Goal: Information Seeking & Learning: Check status

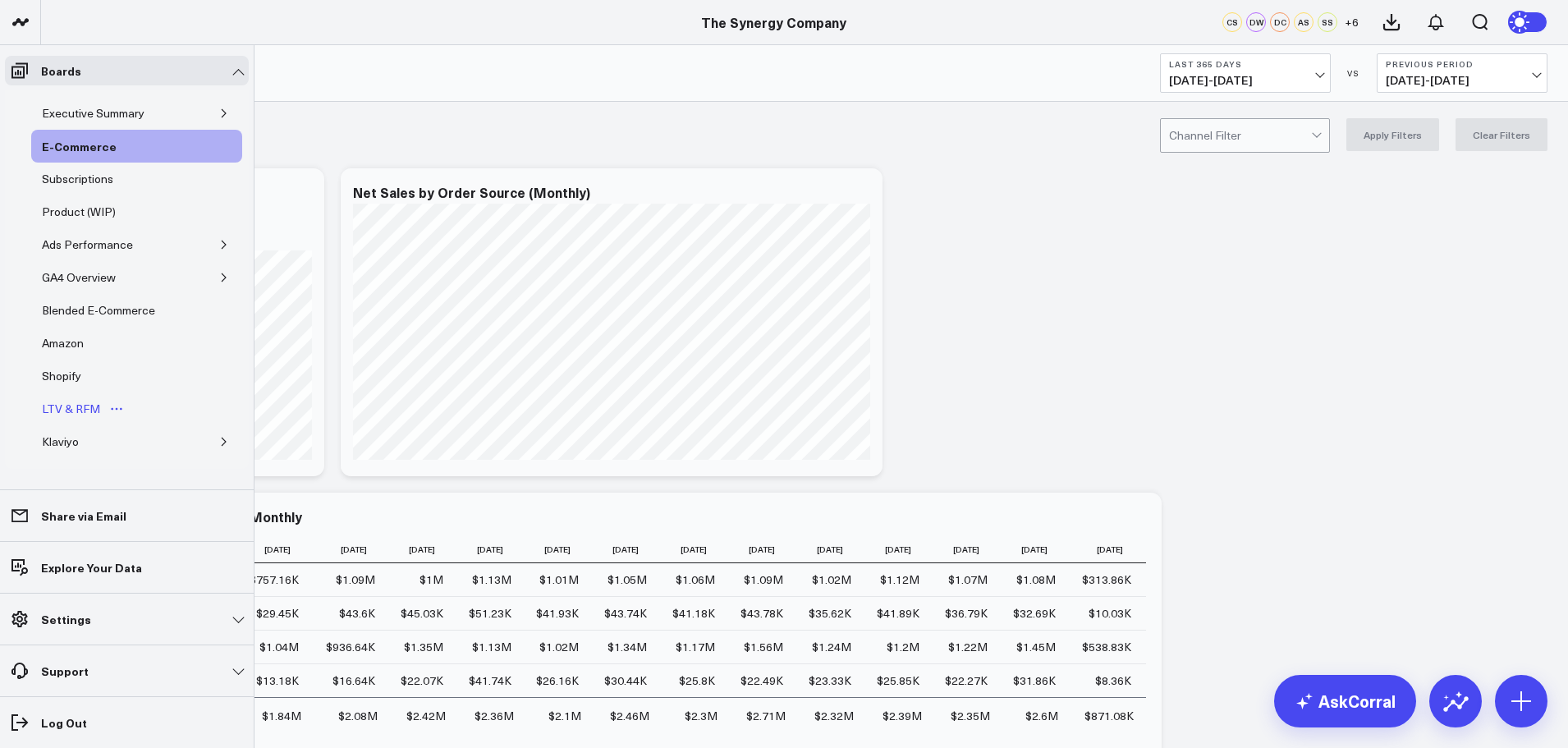
click at [74, 409] on div "LTV & RFM" at bounding box center [71, 409] width 67 height 20
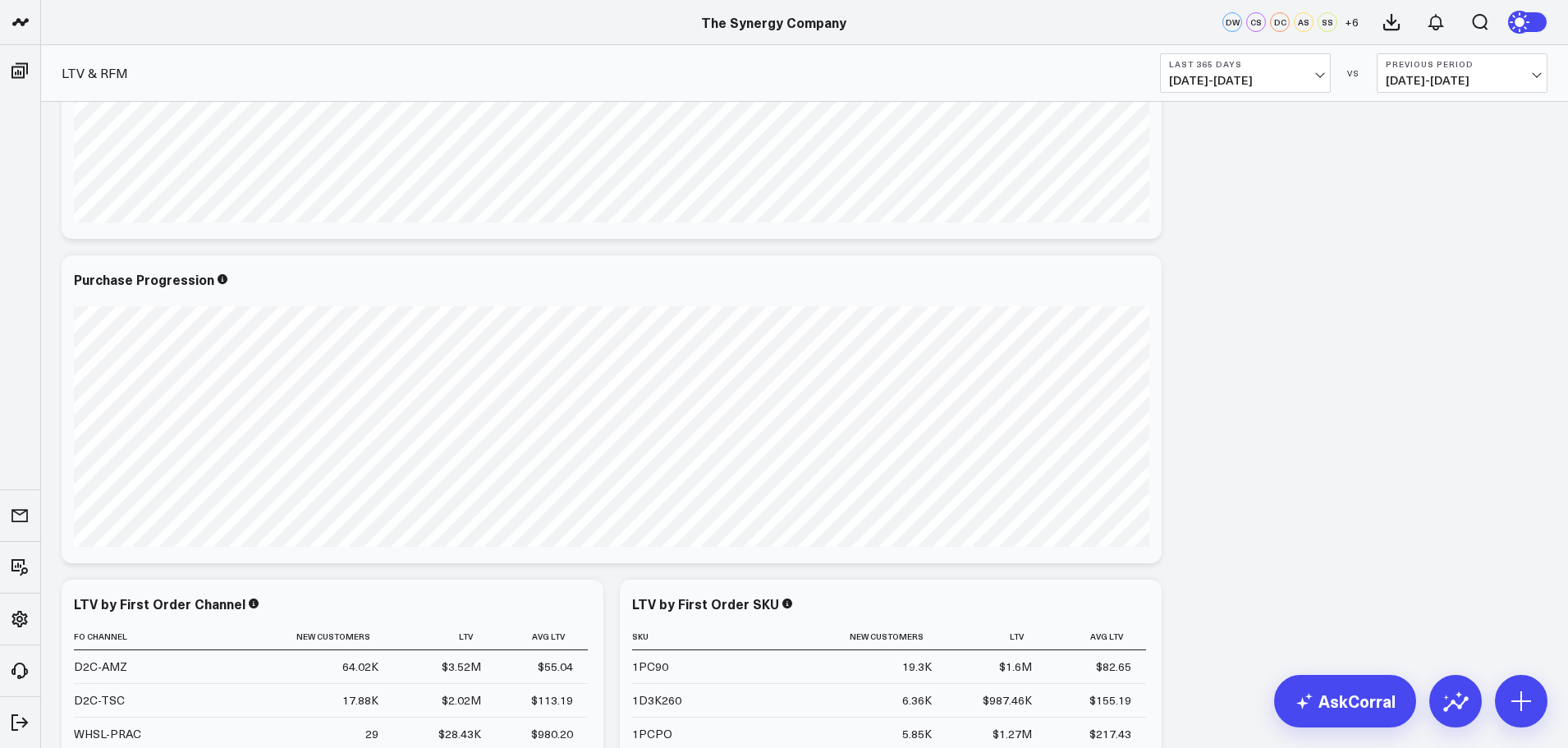
scroll to position [1313, 0]
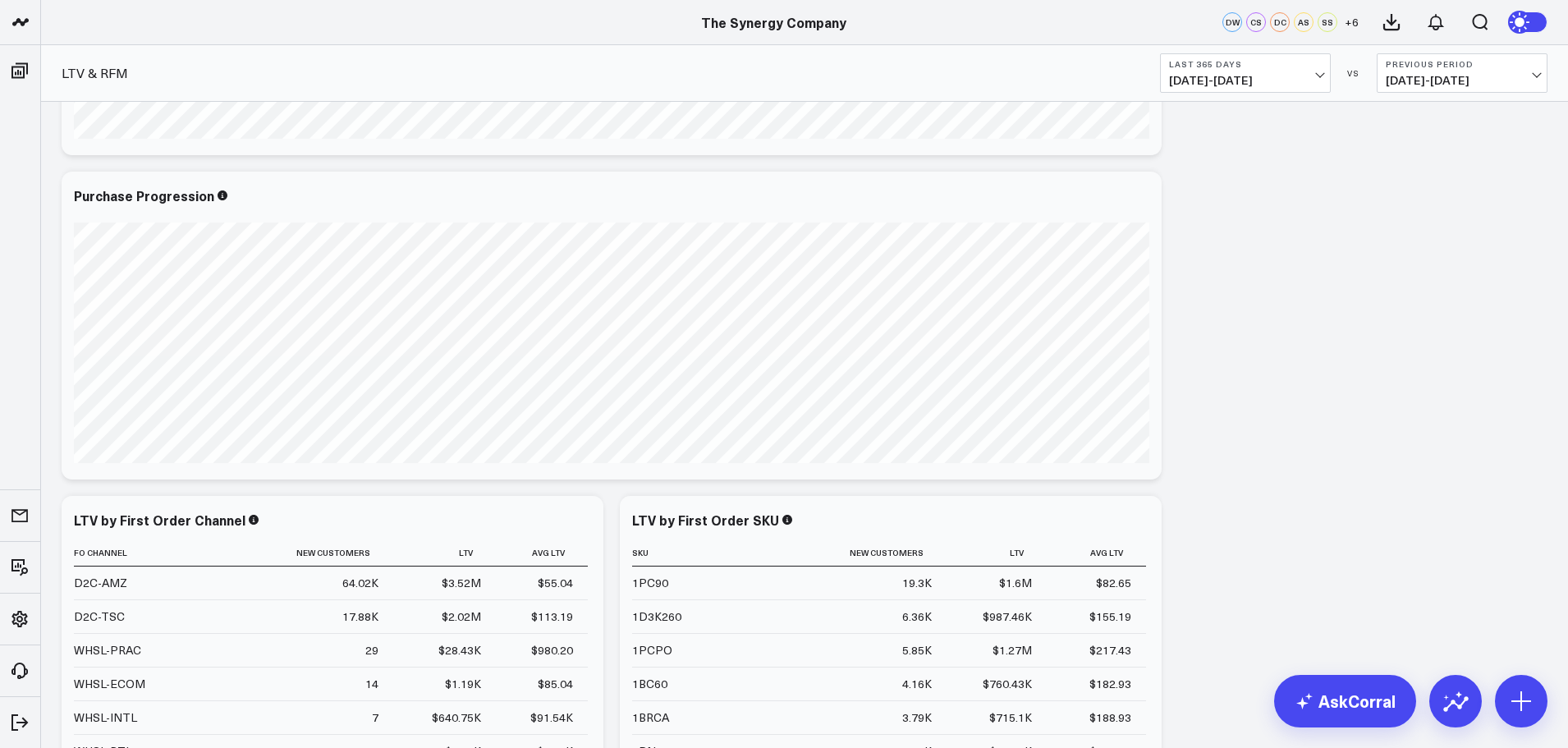
click at [1313, 74] on button "Last 365 Days [DATE] - [DATE]" at bounding box center [1245, 73] width 170 height 39
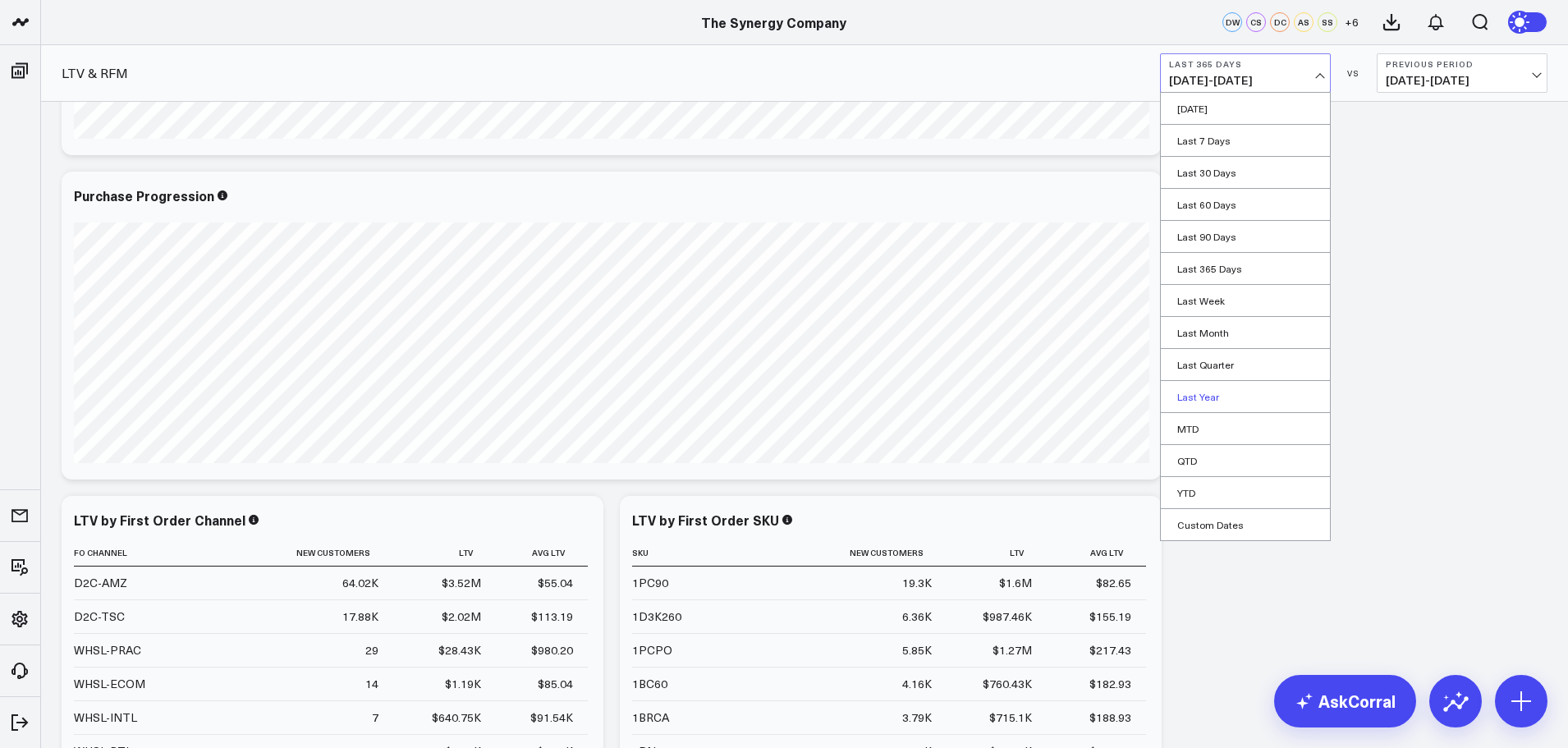
click at [1191, 405] on link "Last Year" at bounding box center [1245, 396] width 169 height 31
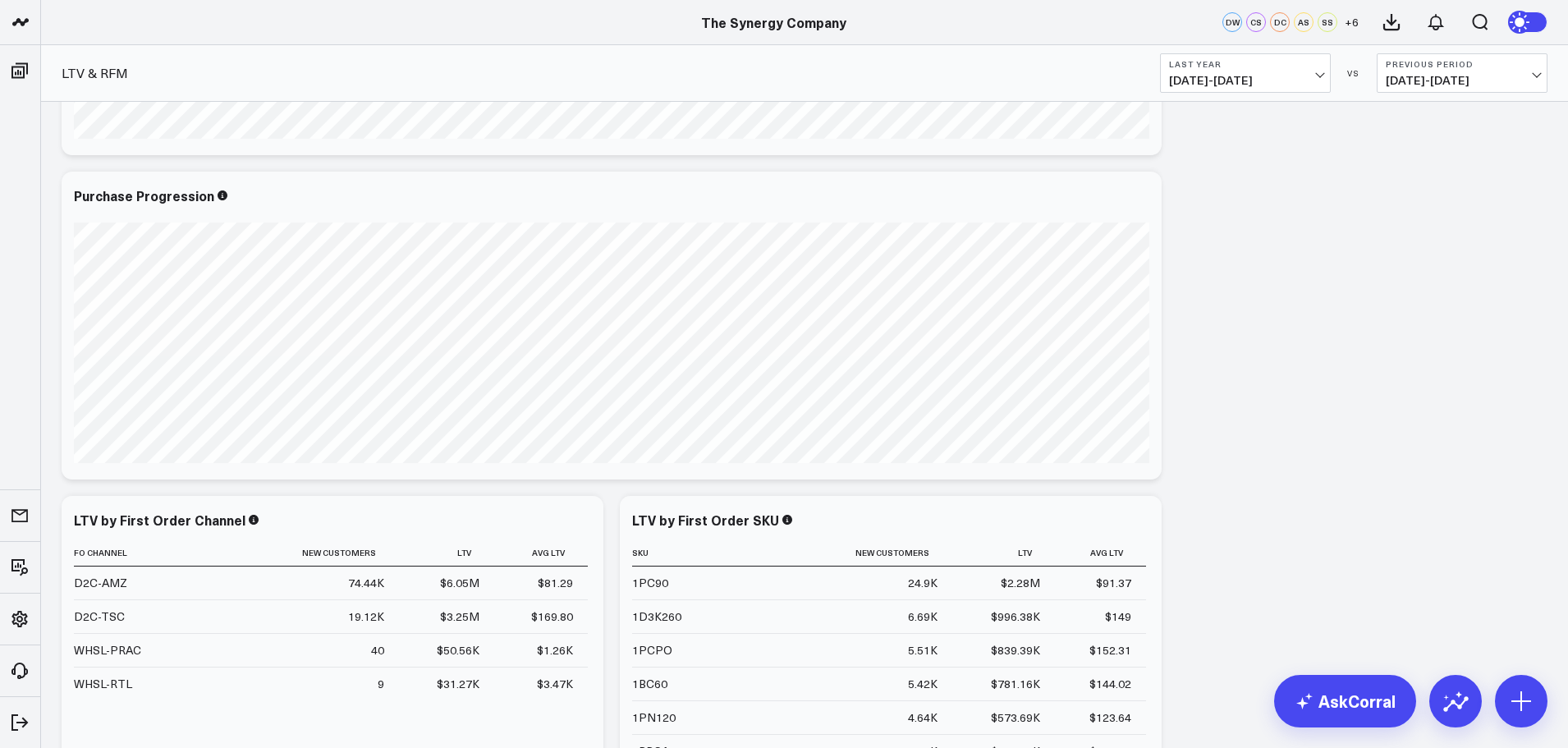
click at [1422, 66] on b "Previous Period" at bounding box center [1462, 64] width 153 height 10
click at [1406, 207] on link "No Comparison" at bounding box center [1462, 204] width 169 height 31
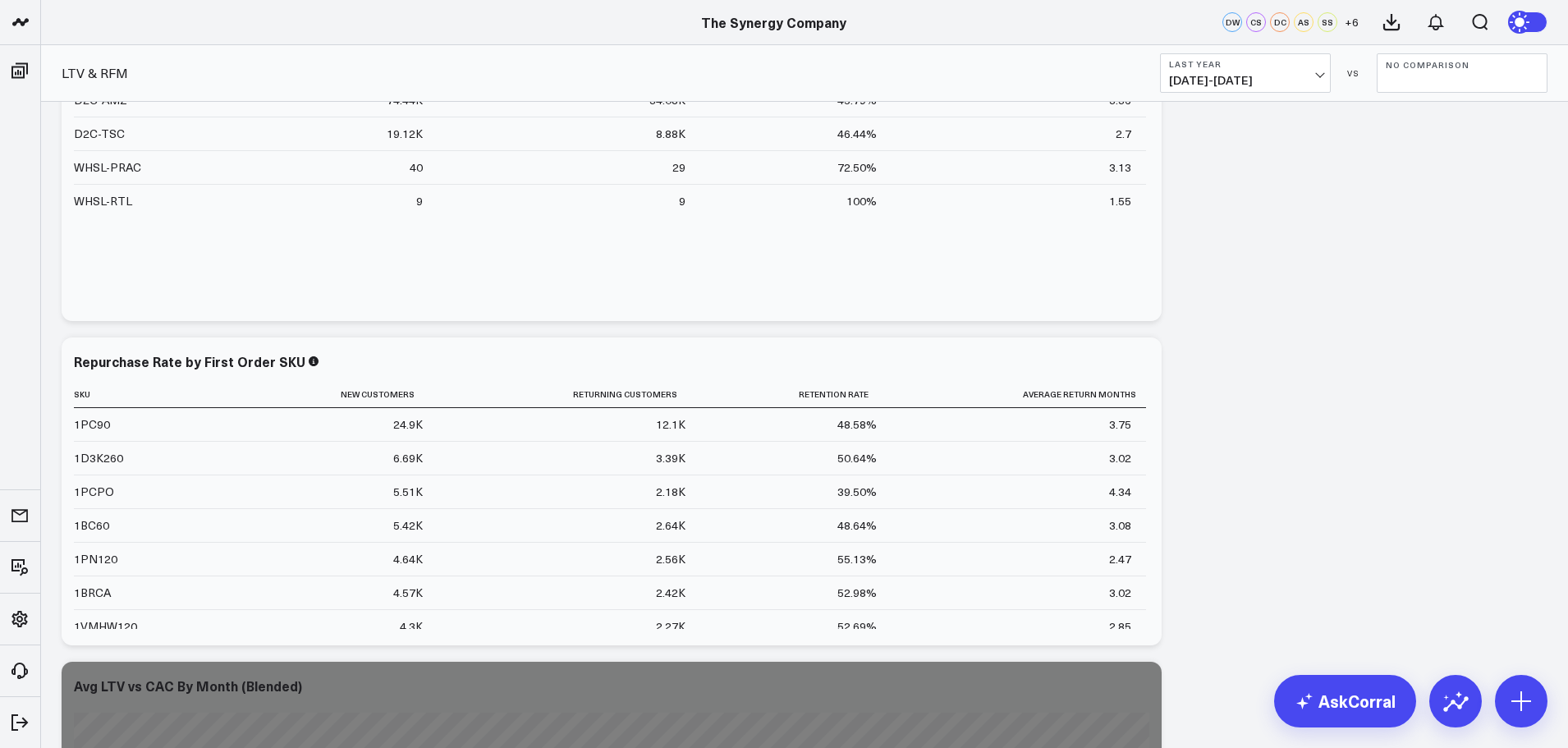
scroll to position [2134, 0]
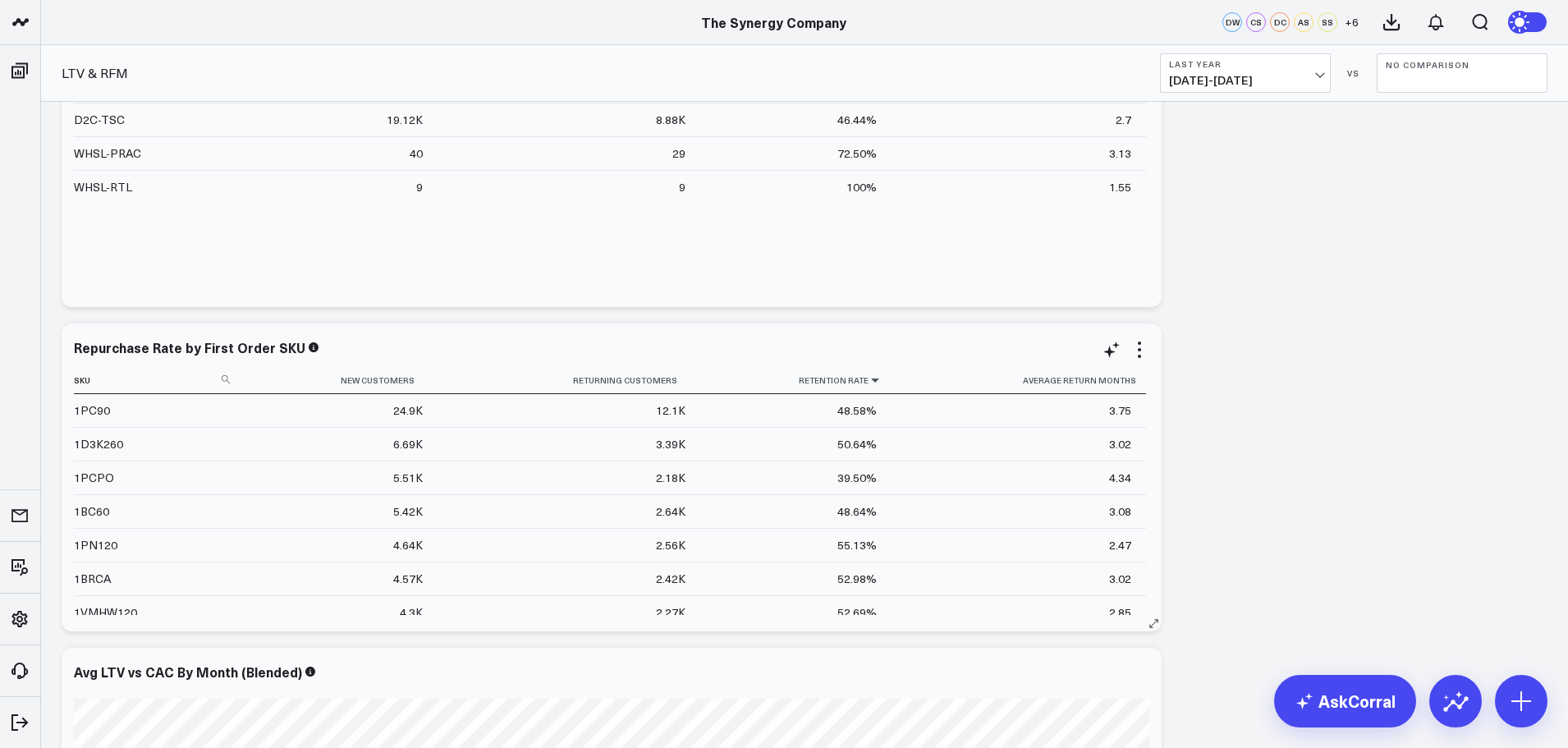
click at [869, 379] on icon at bounding box center [875, 380] width 13 height 10
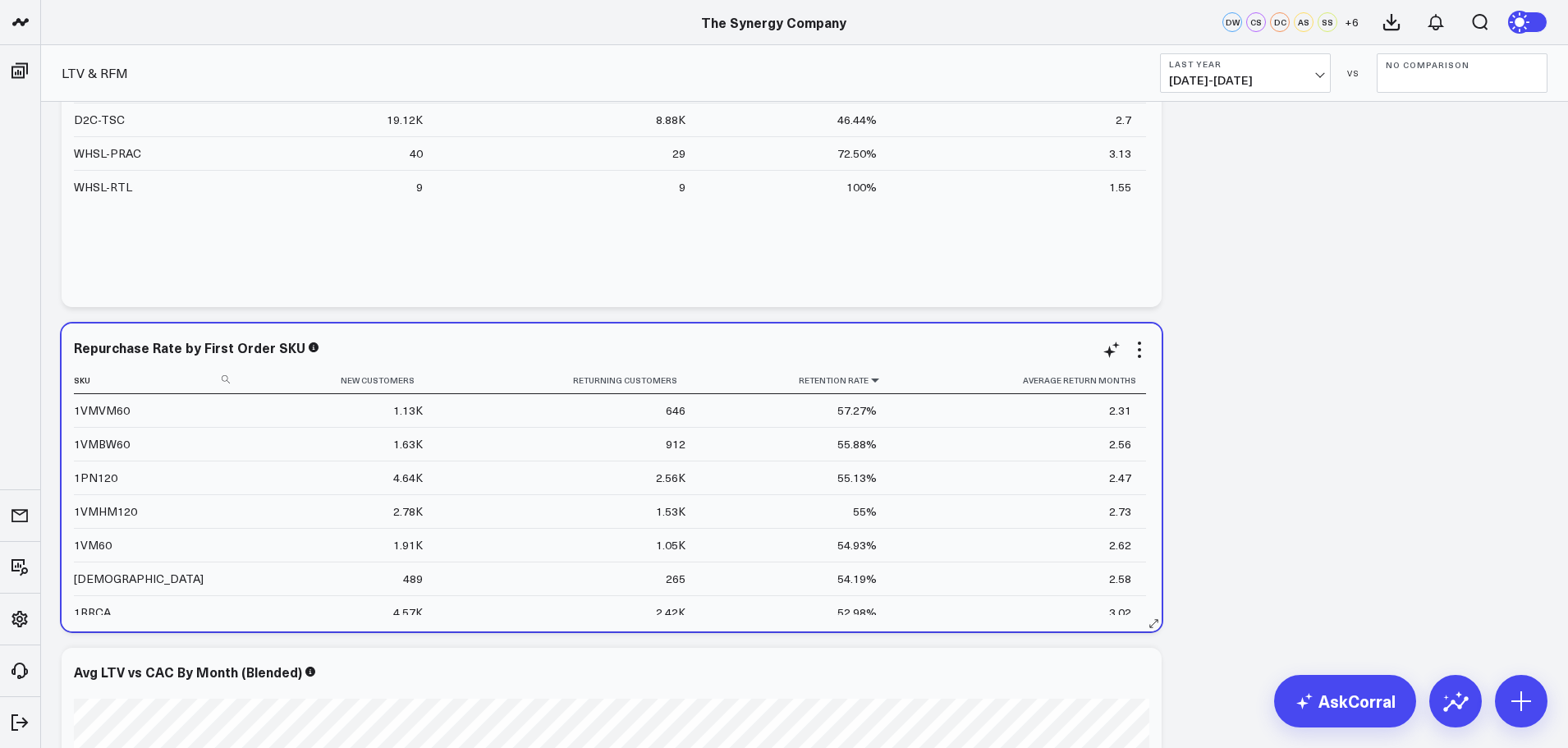
click at [869, 379] on icon at bounding box center [875, 380] width 13 height 10
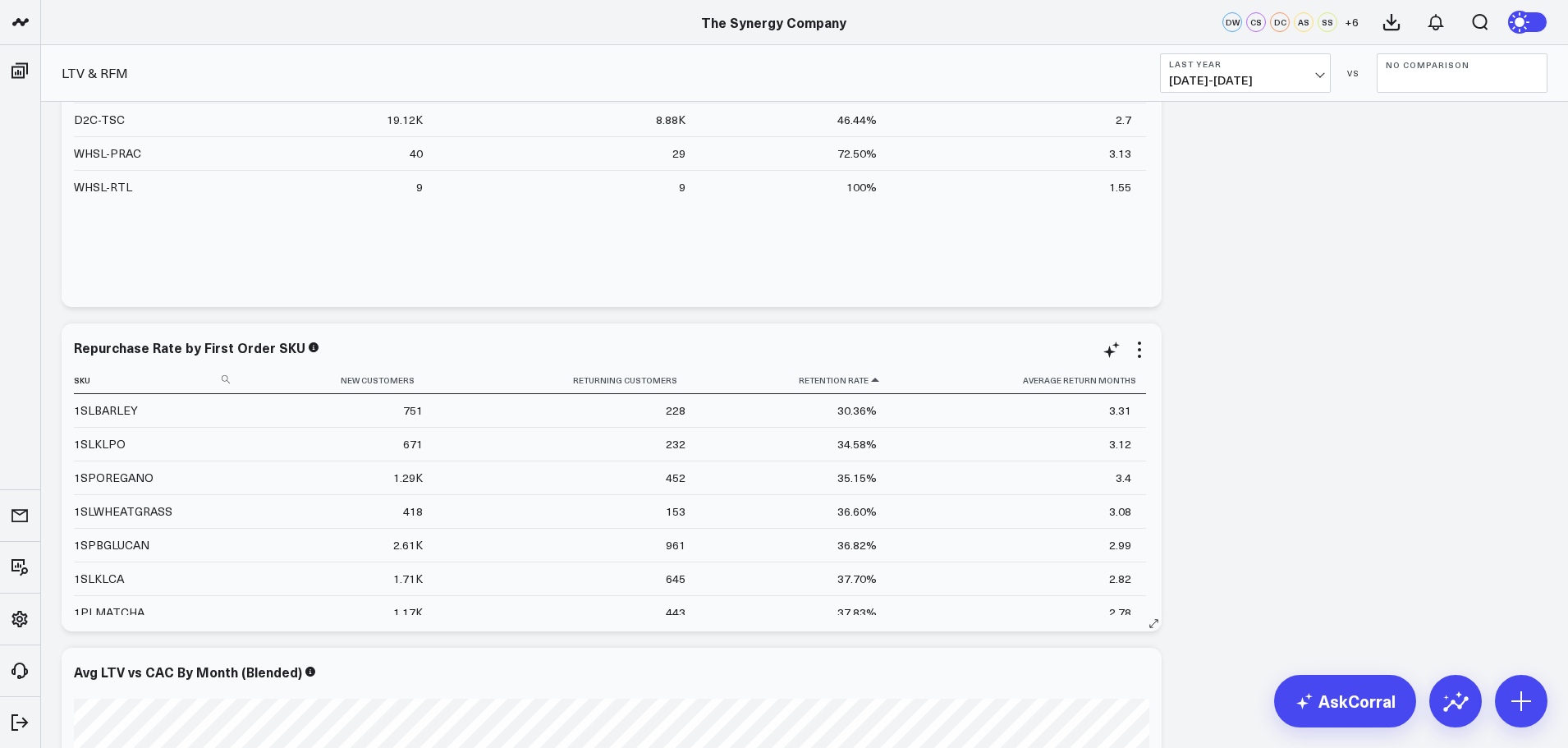
click at [869, 379] on icon at bounding box center [875, 380] width 13 height 10
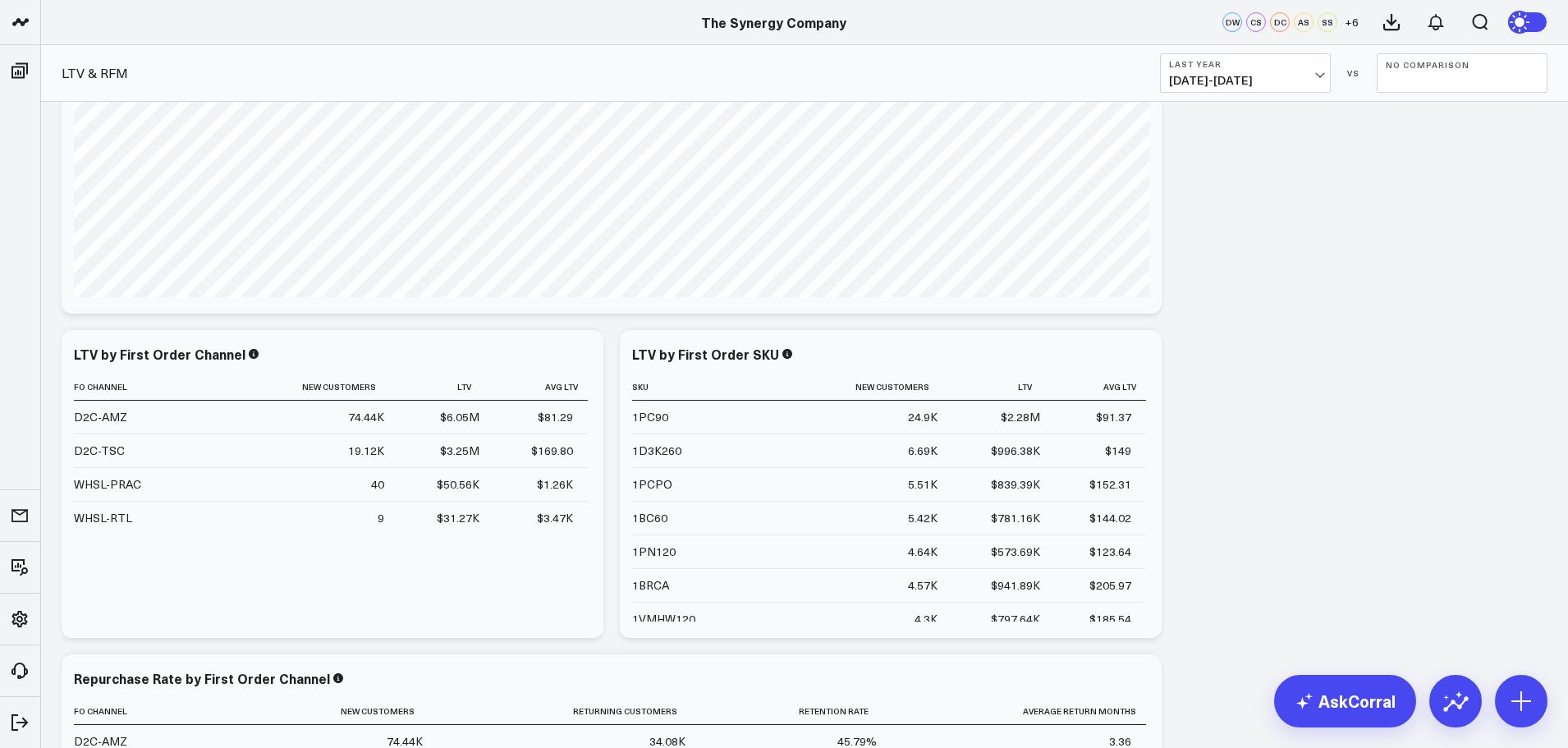
scroll to position [1477, 0]
click at [1032, 388] on icon at bounding box center [1038, 388] width 13 height 10
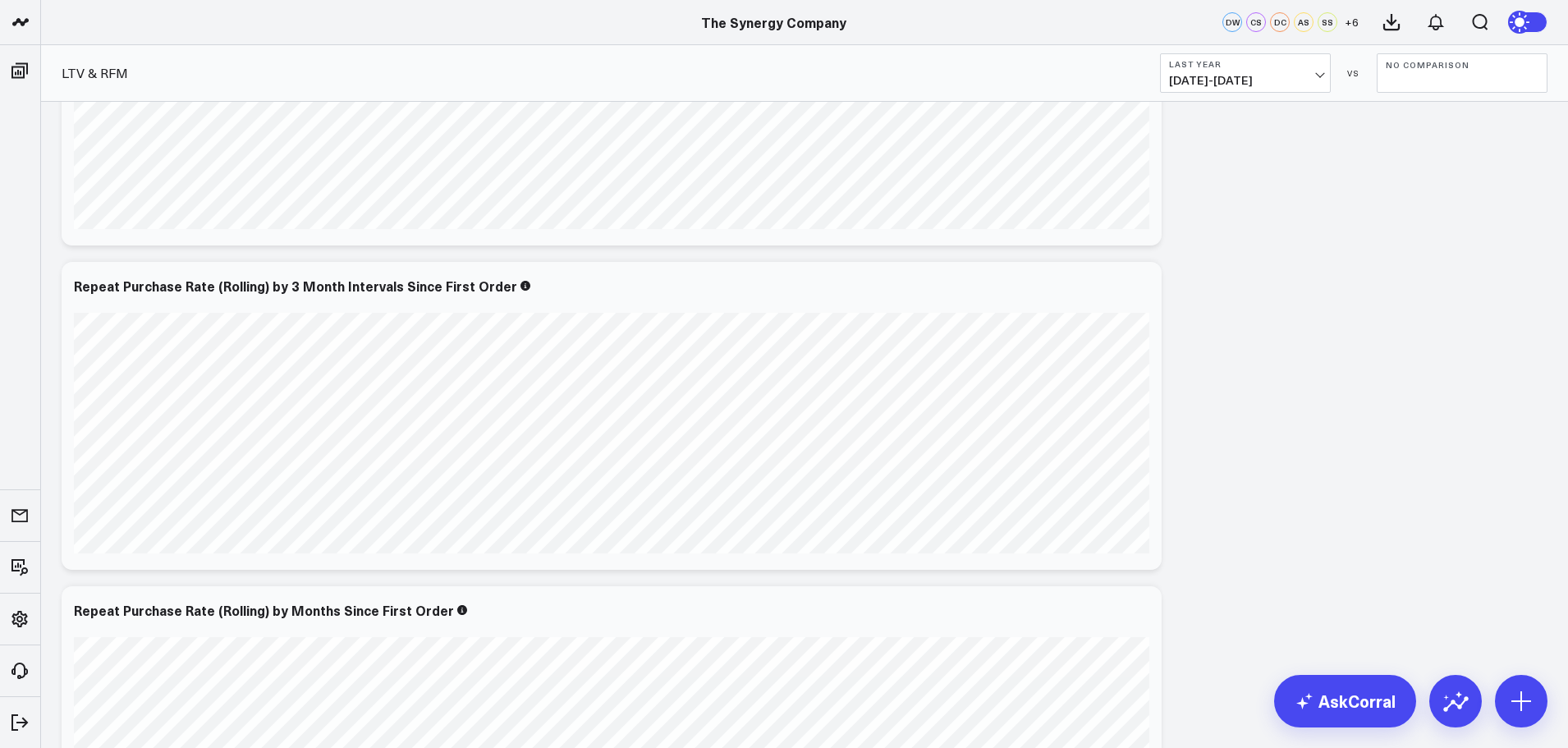
scroll to position [0, 0]
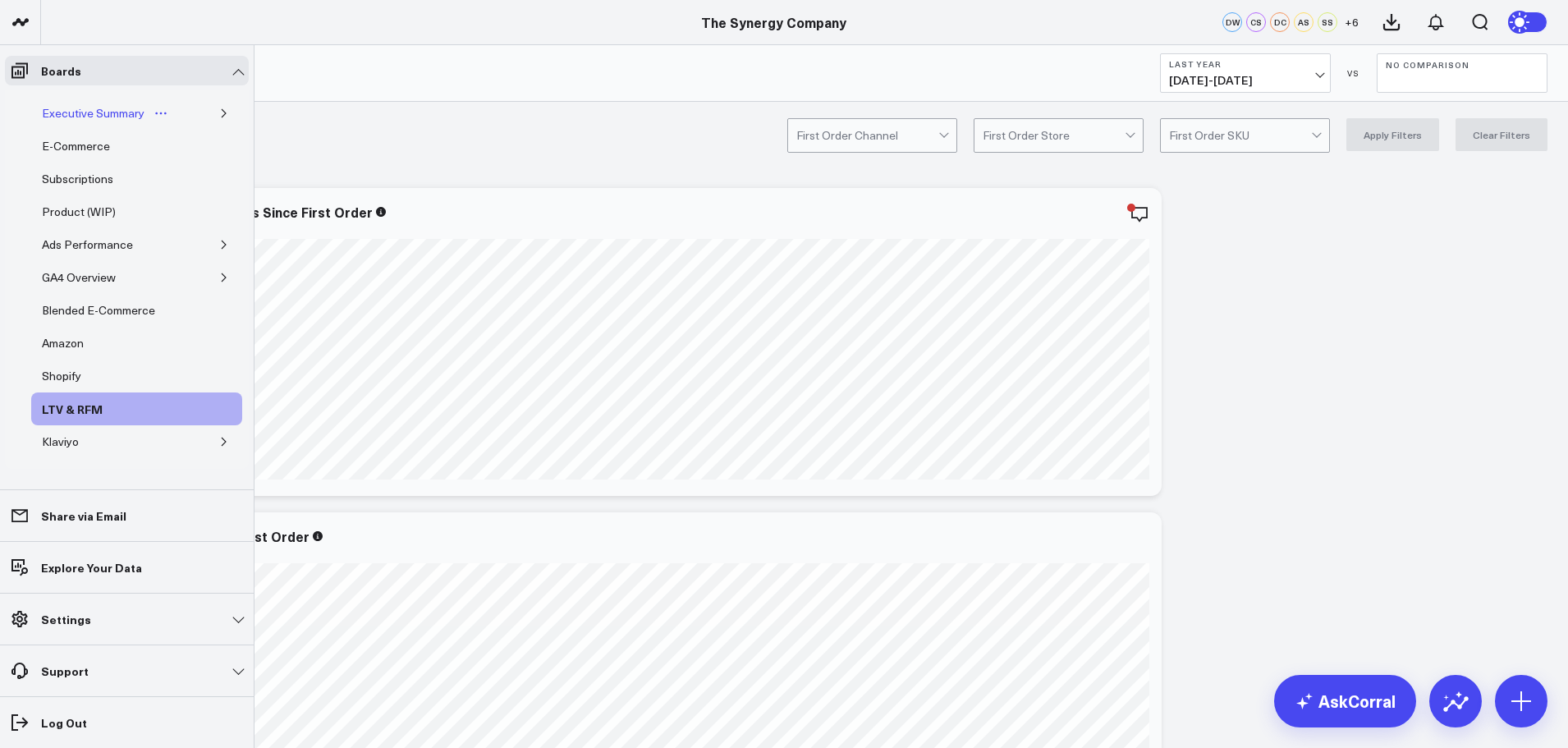
click at [86, 110] on div "Executive Summary" at bounding box center [93, 114] width 111 height 20
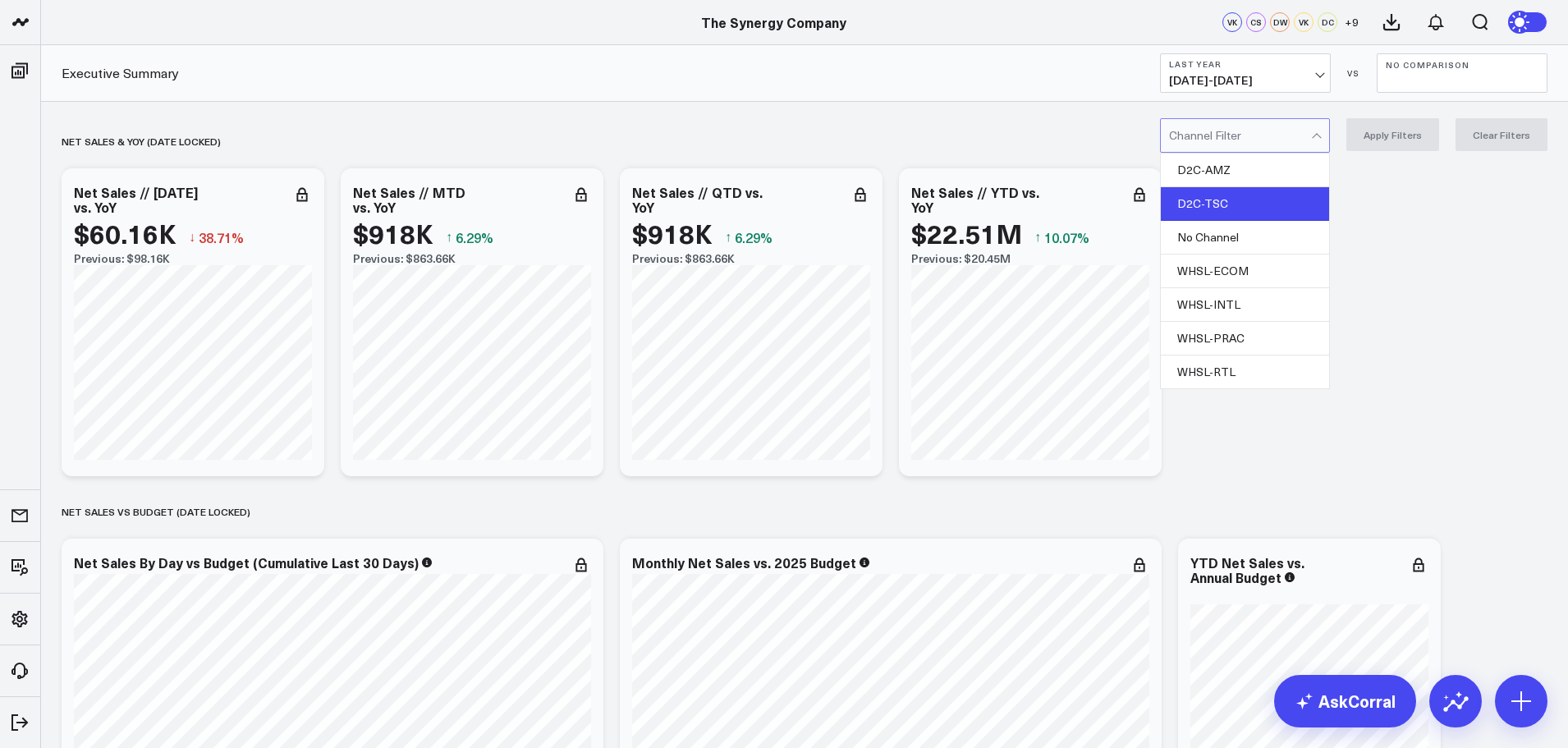
click at [1210, 216] on div "D2C-TSC" at bounding box center [1245, 204] width 169 height 34
click at [1382, 131] on button "Apply Filters" at bounding box center [1392, 134] width 93 height 33
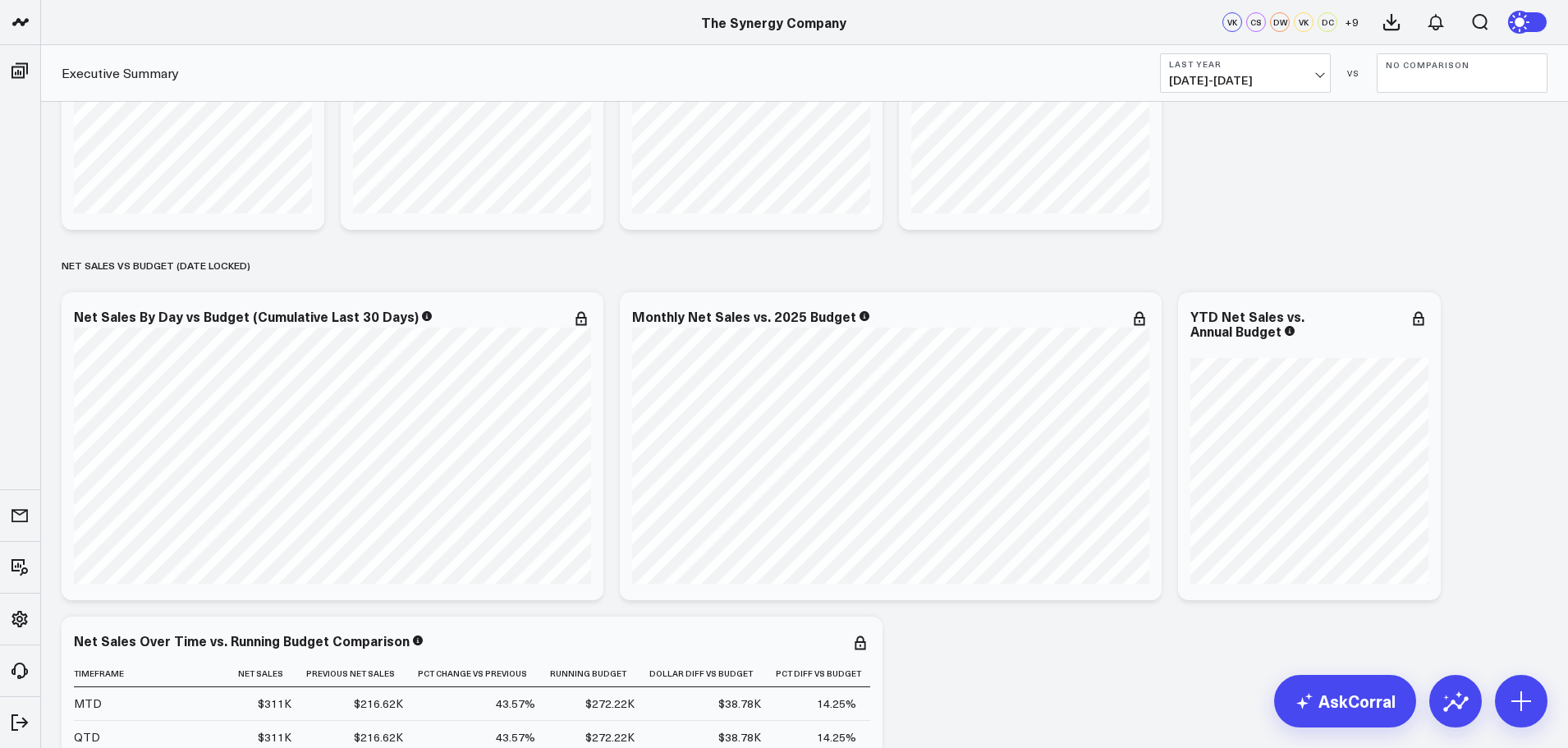
scroll to position [328, 0]
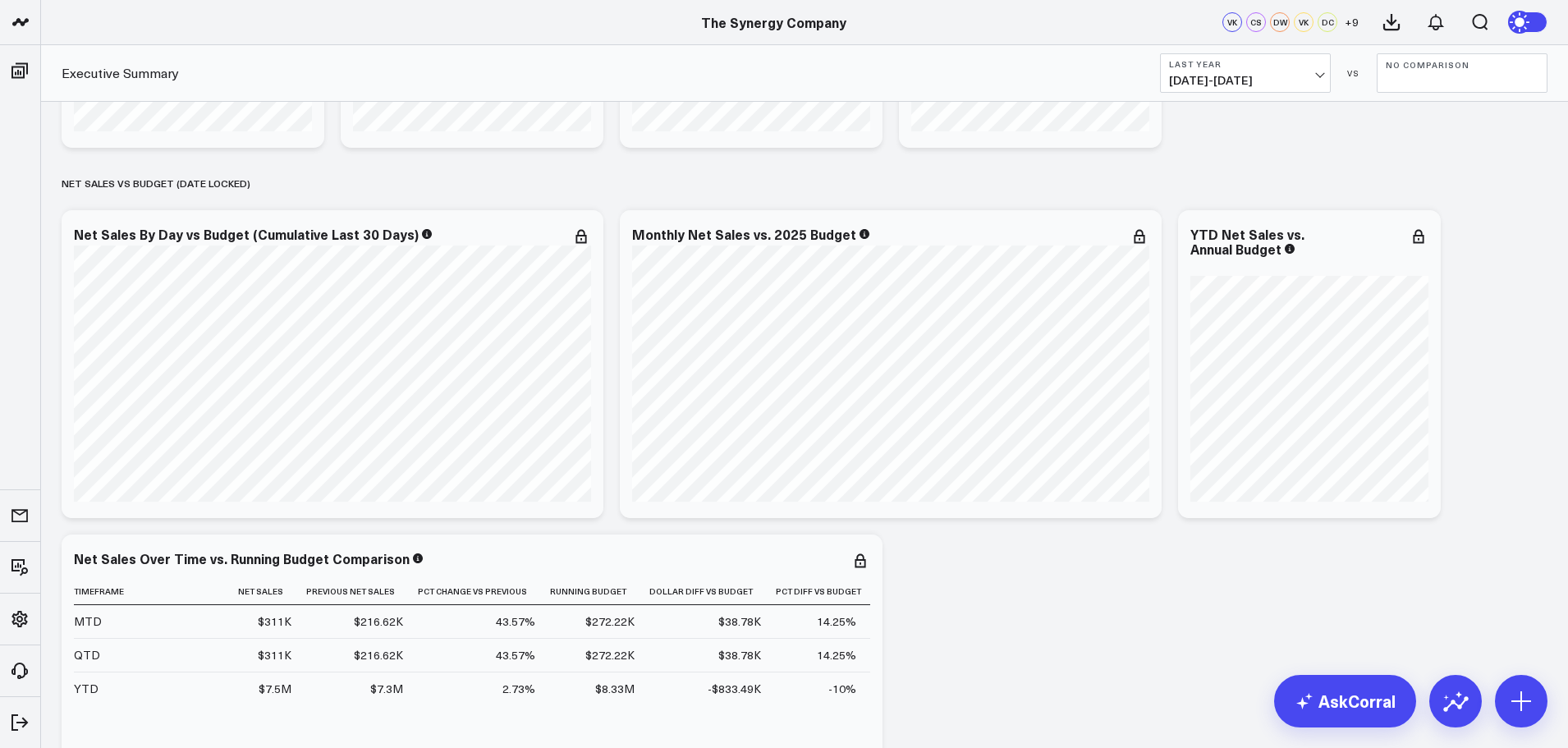
click at [1315, 77] on span "[DATE] - [DATE]" at bounding box center [1245, 80] width 153 height 13
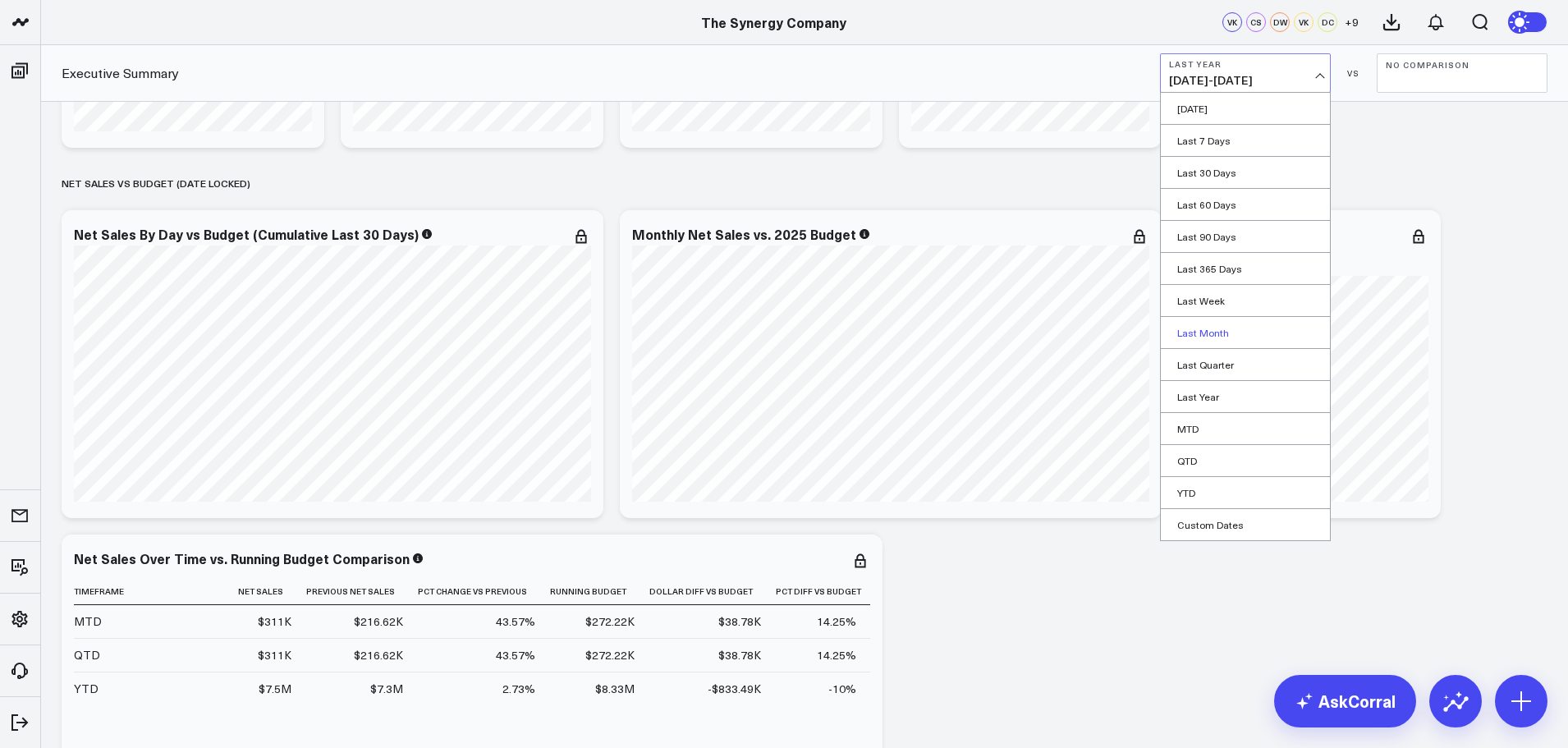
click at [1190, 335] on link "Last Month" at bounding box center [1245, 332] width 169 height 31
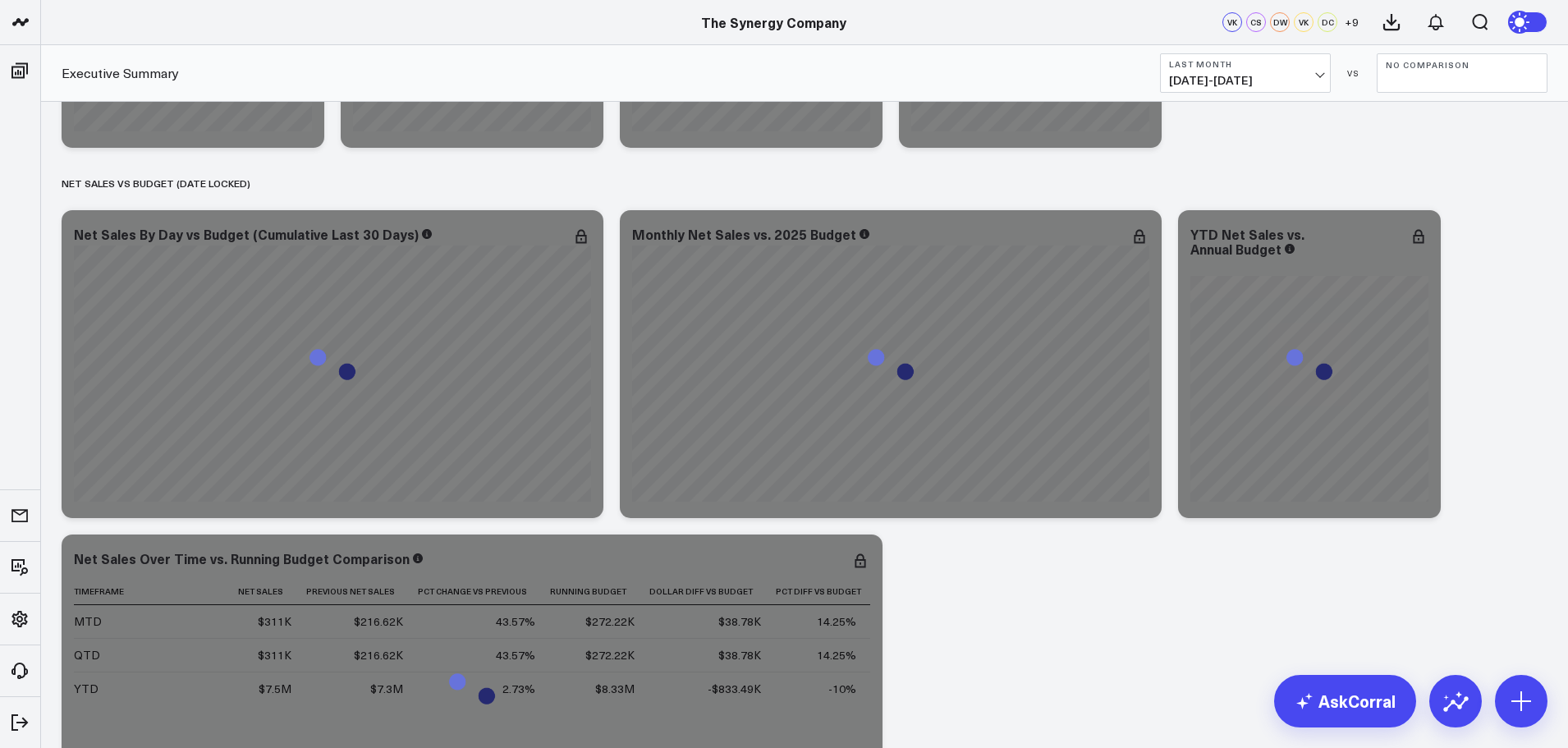
click at [1455, 76] on button "No Comparison" at bounding box center [1462, 73] width 170 height 39
click at [1412, 170] on link "YoY" at bounding box center [1462, 172] width 169 height 31
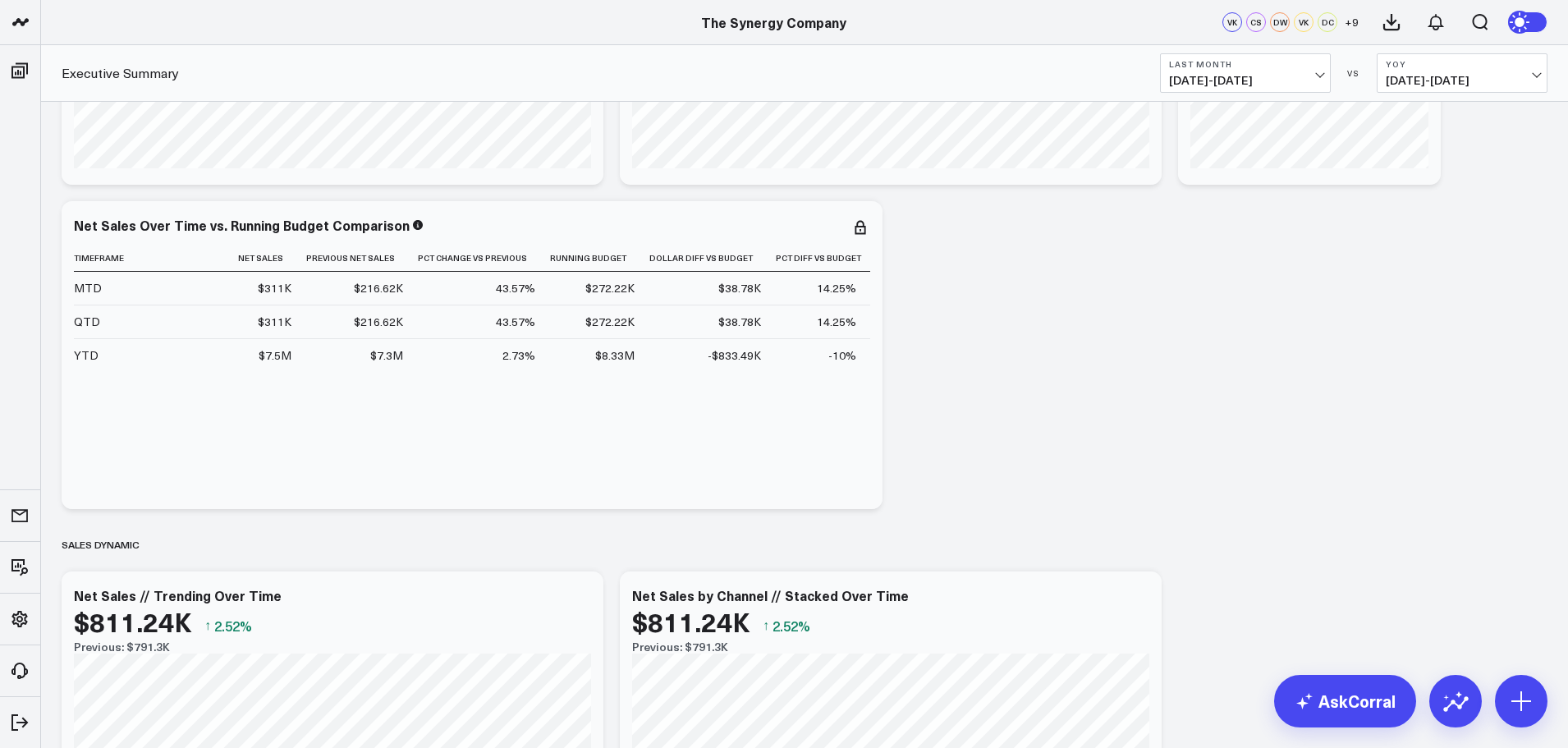
scroll to position [657, 0]
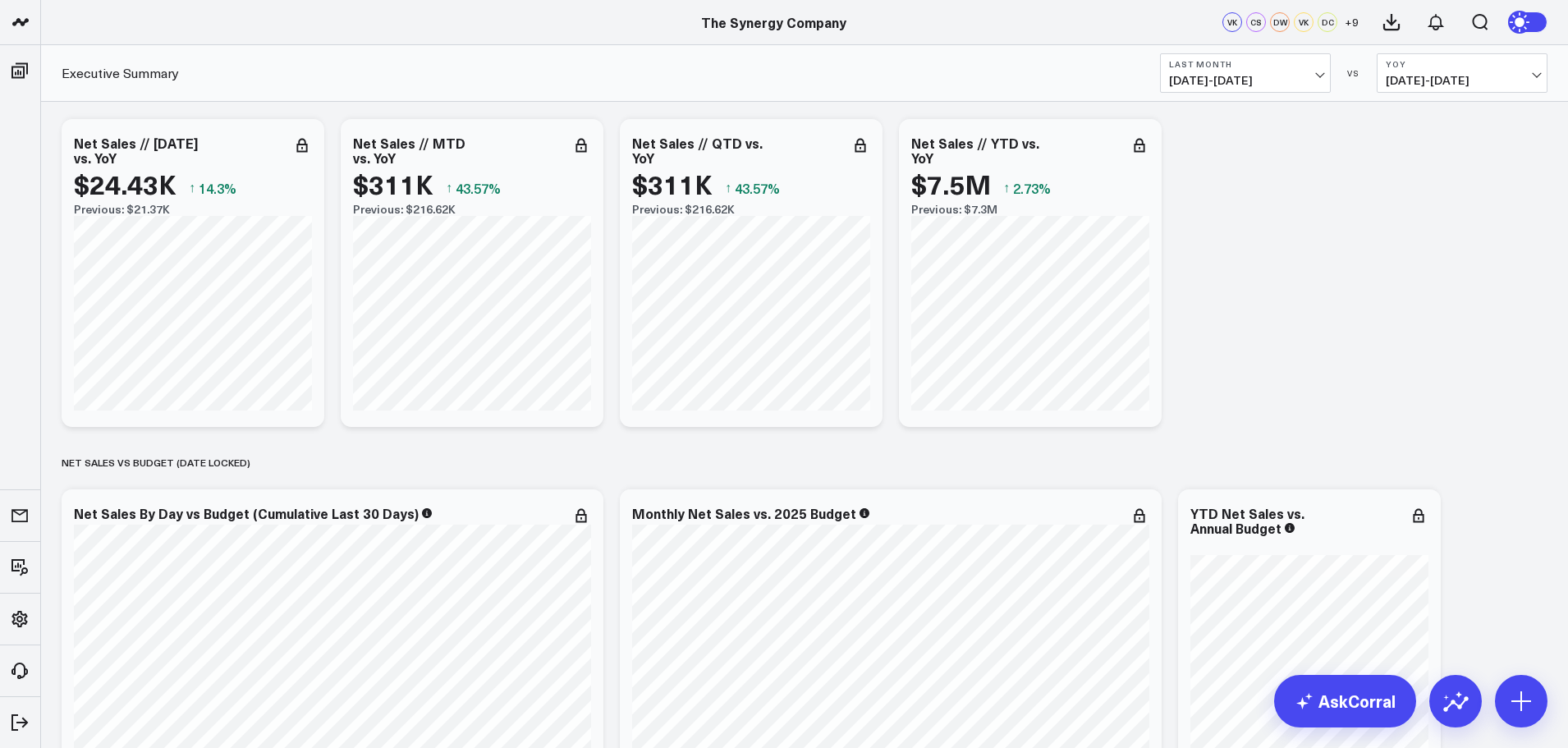
scroll to position [0, 0]
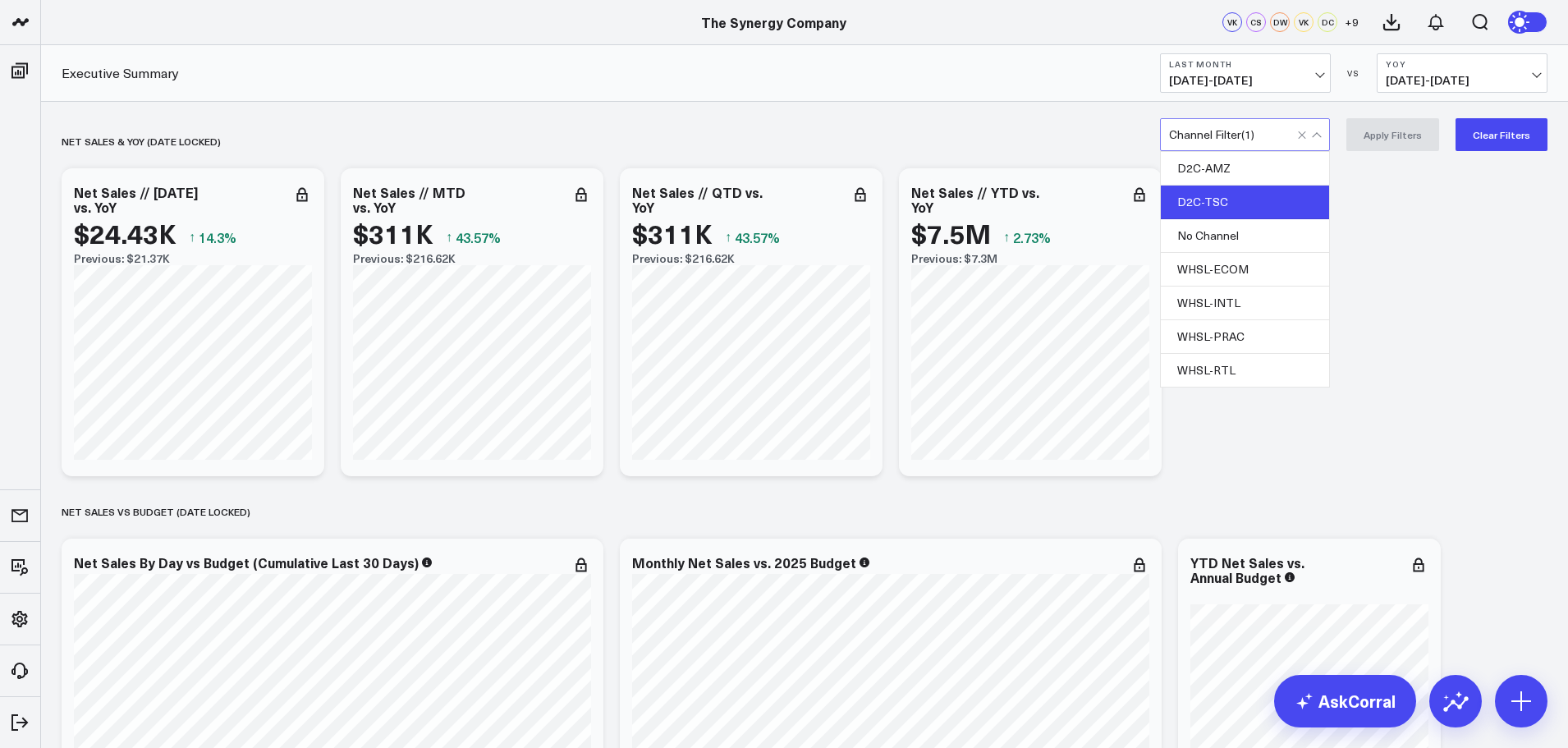
click at [1259, 146] on div "Channel Filter ( 1 )" at bounding box center [1244, 134] width 169 height 33
click at [1230, 167] on div "D2C-AMZ" at bounding box center [1245, 169] width 169 height 34
click at [1223, 202] on div "D2C-TSC" at bounding box center [1245, 202] width 169 height 34
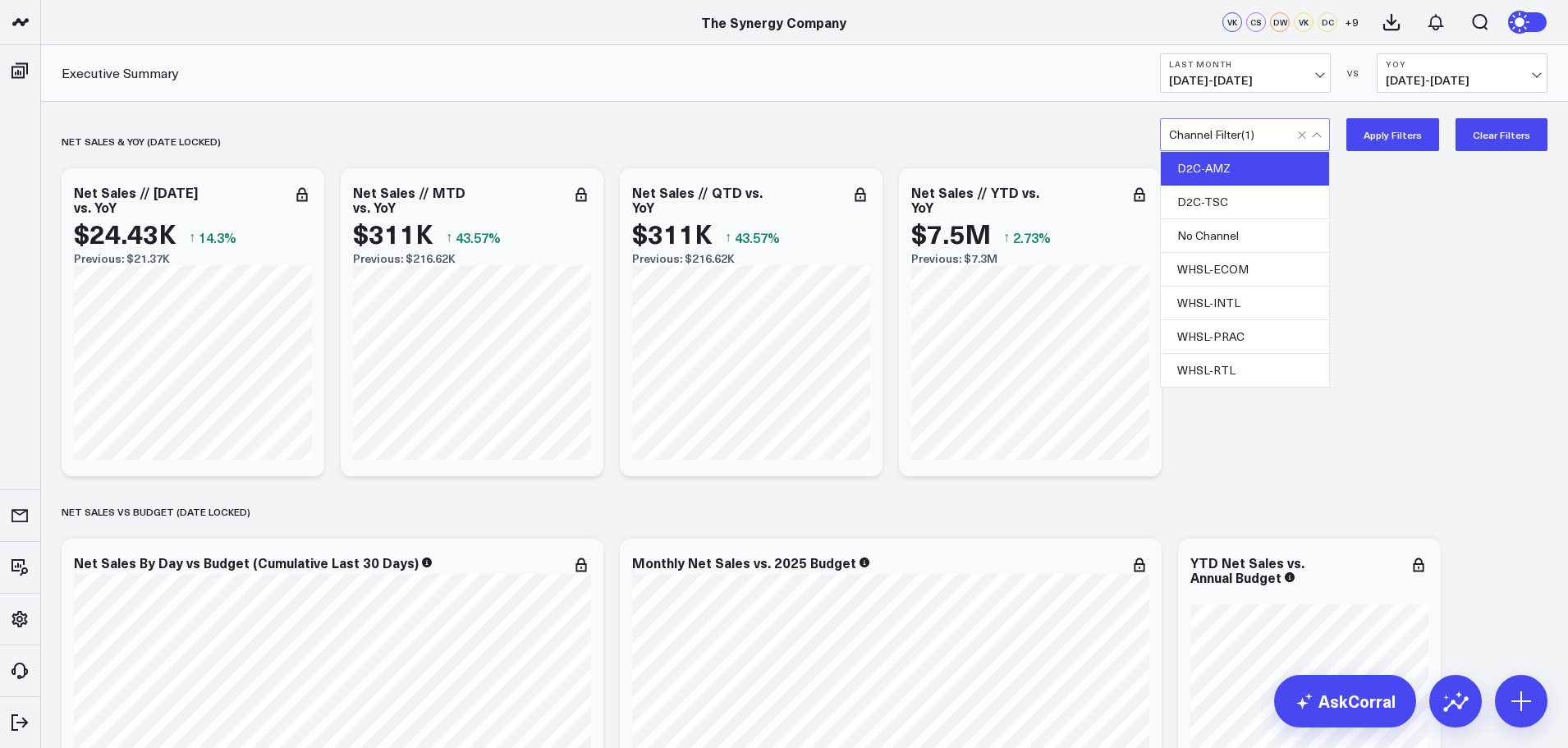
click at [1374, 140] on button "Apply Filters" at bounding box center [1392, 134] width 93 height 33
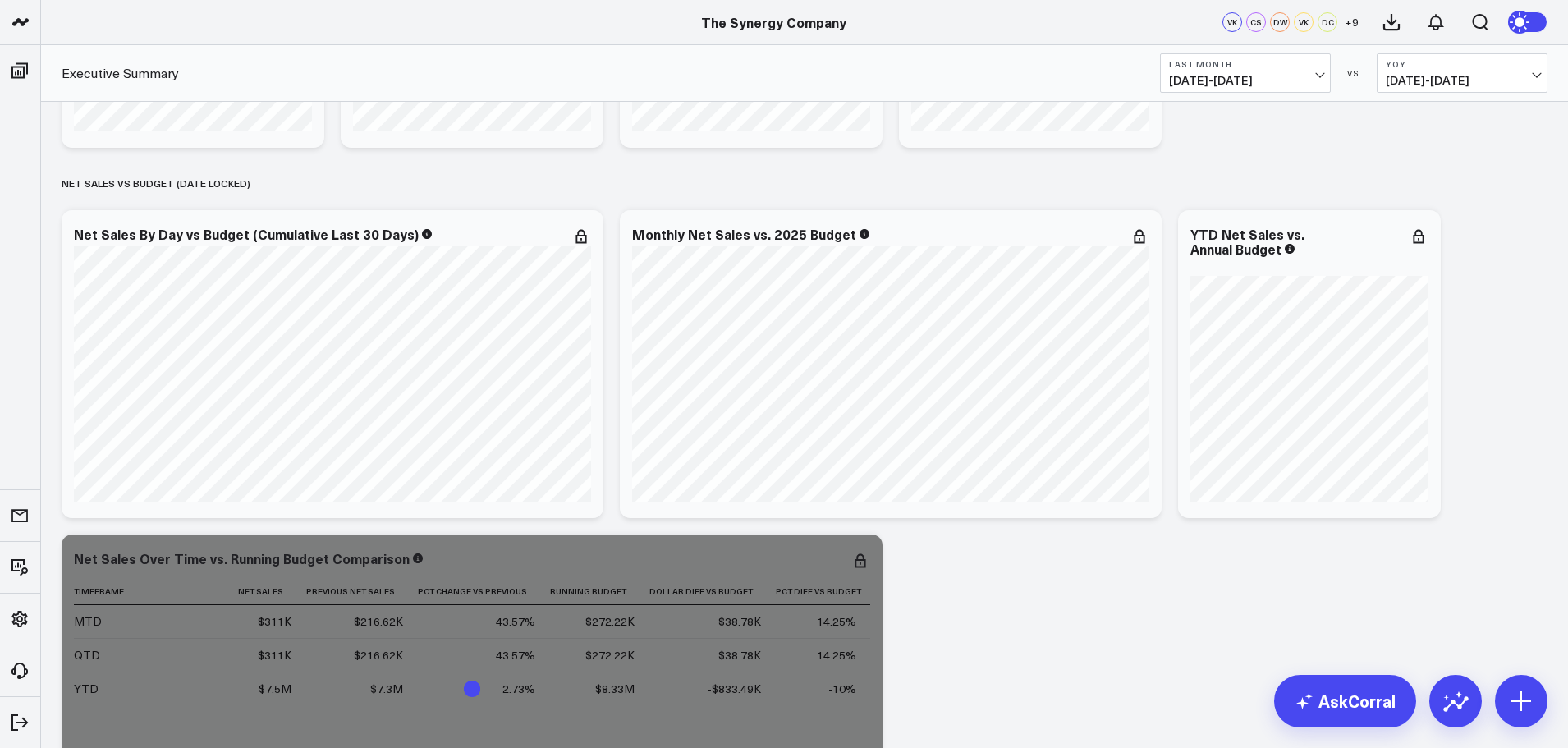
scroll to position [410, 0]
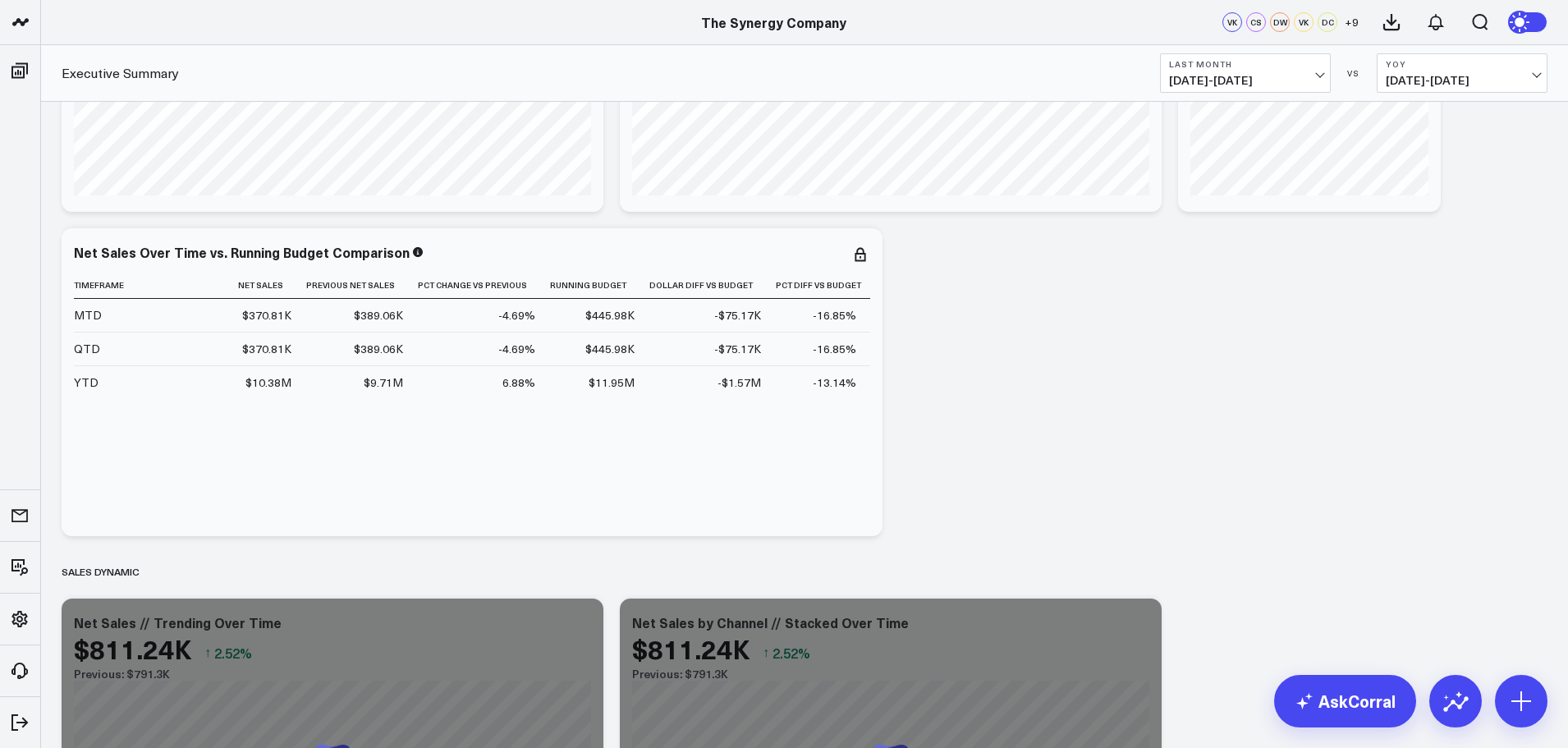
scroll to position [657, 0]
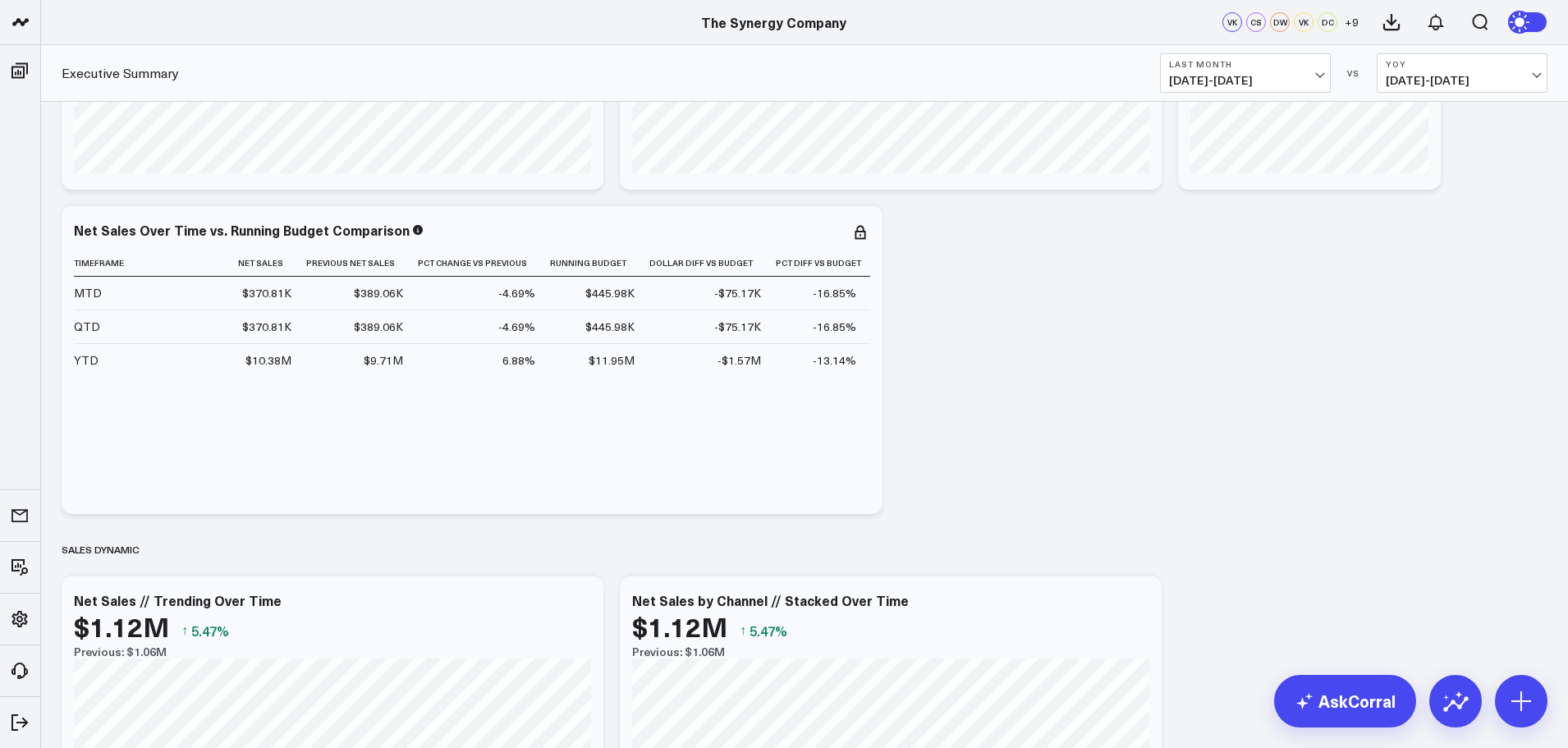
click at [1266, 91] on button "Last Month [DATE] - [DATE]" at bounding box center [1245, 73] width 170 height 39
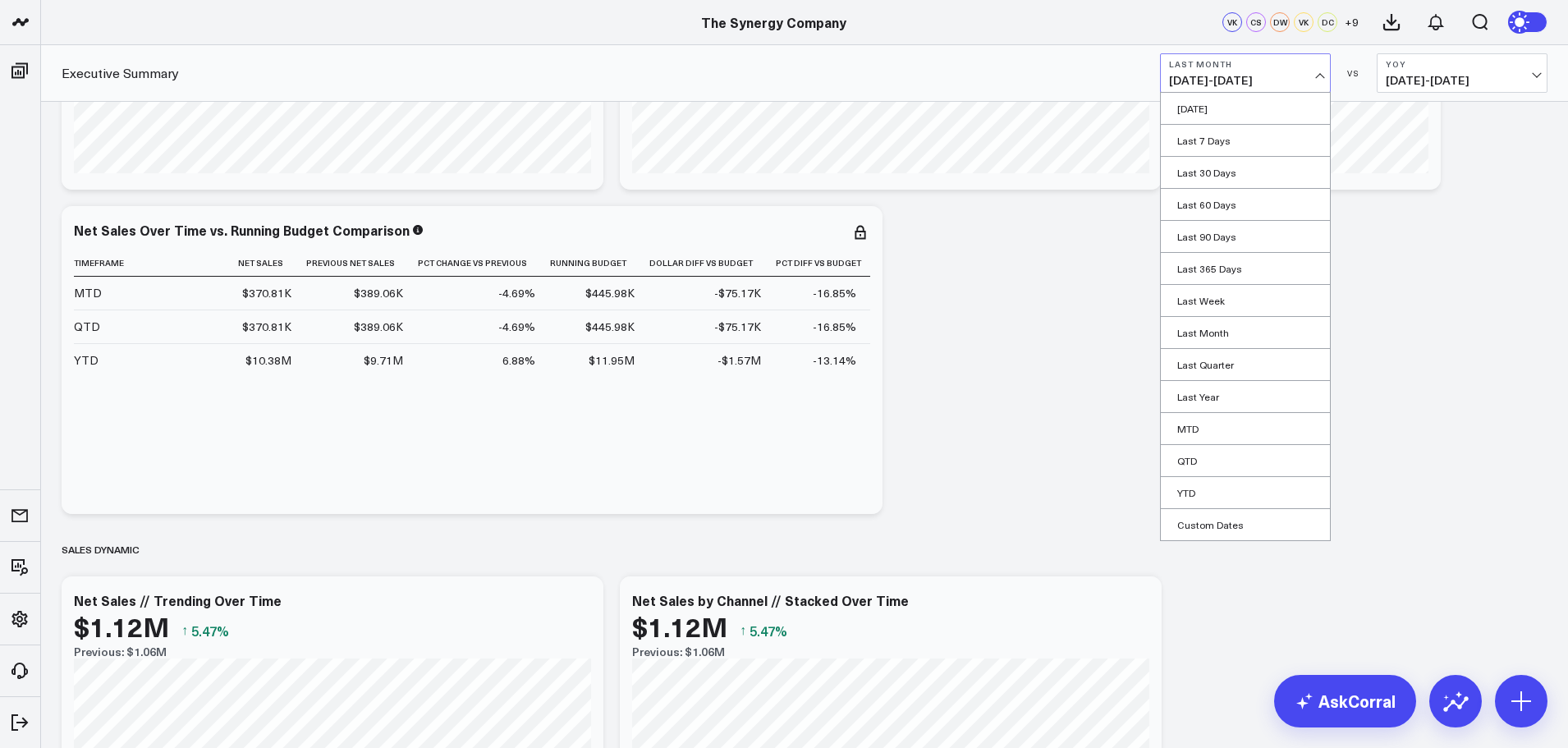
click at [1265, 75] on span "[DATE] - [DATE]" at bounding box center [1245, 80] width 153 height 13
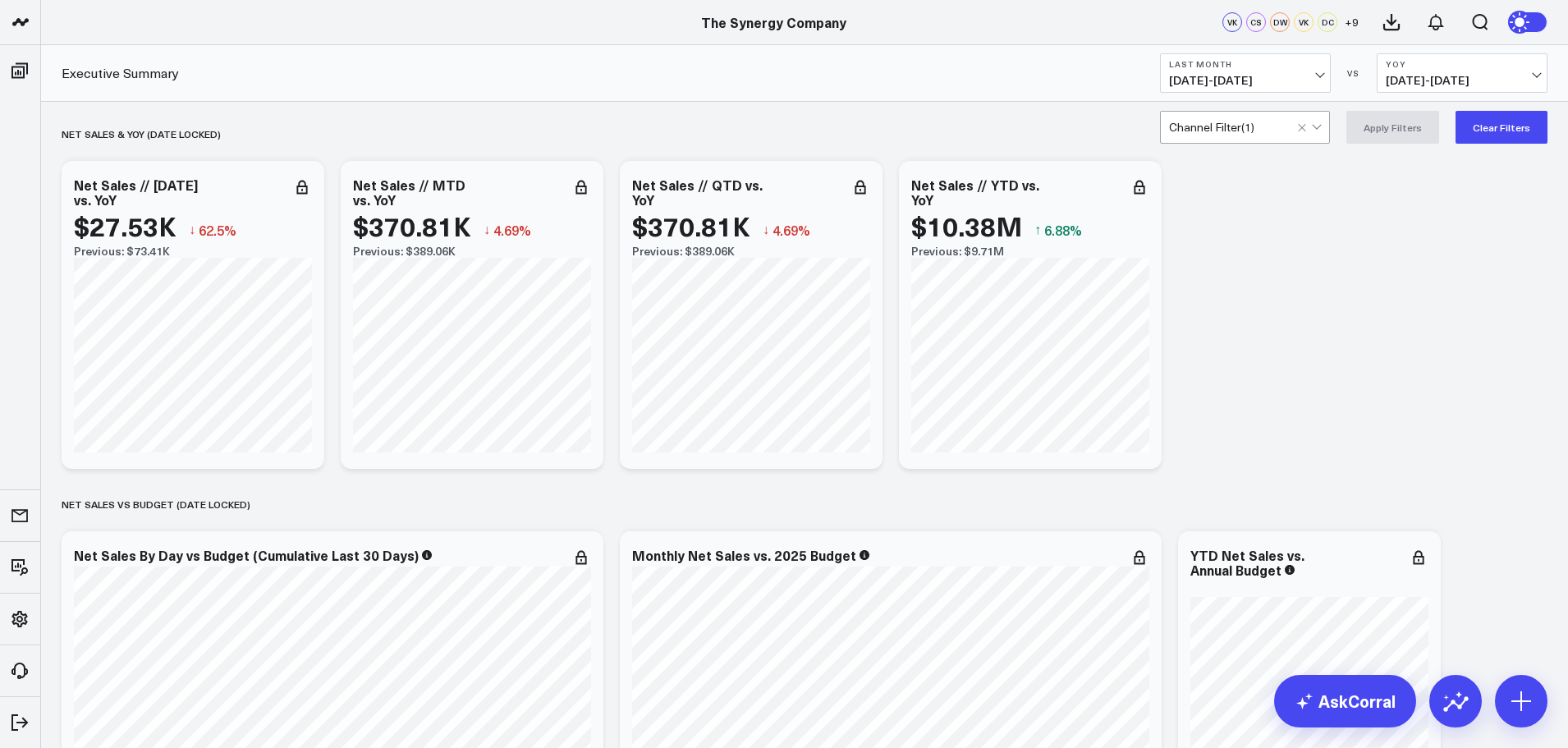
scroll to position [0, 0]
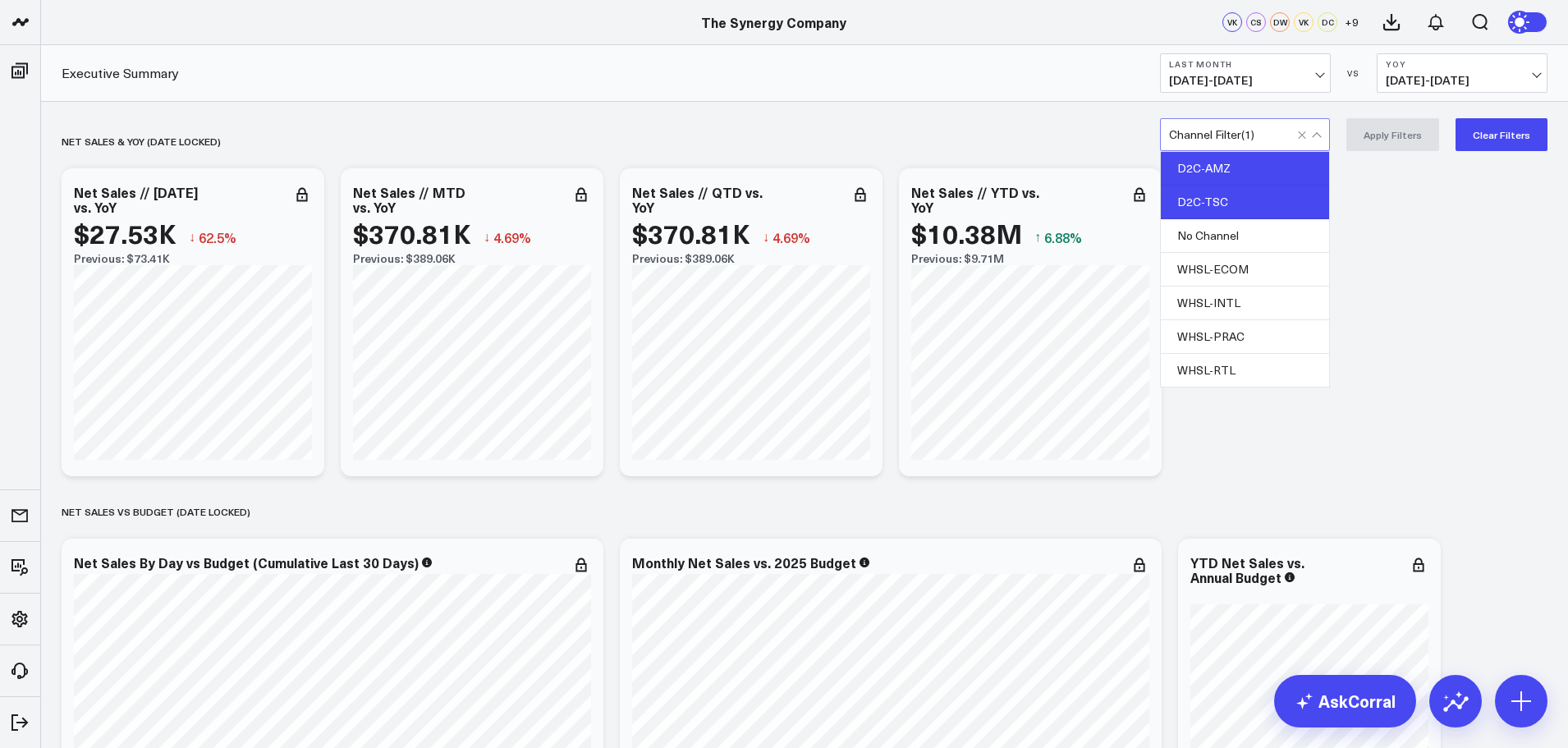
click at [1246, 196] on div "D2C-TSC" at bounding box center [1245, 202] width 169 height 34
click at [1383, 138] on button "Apply Filters" at bounding box center [1392, 134] width 93 height 33
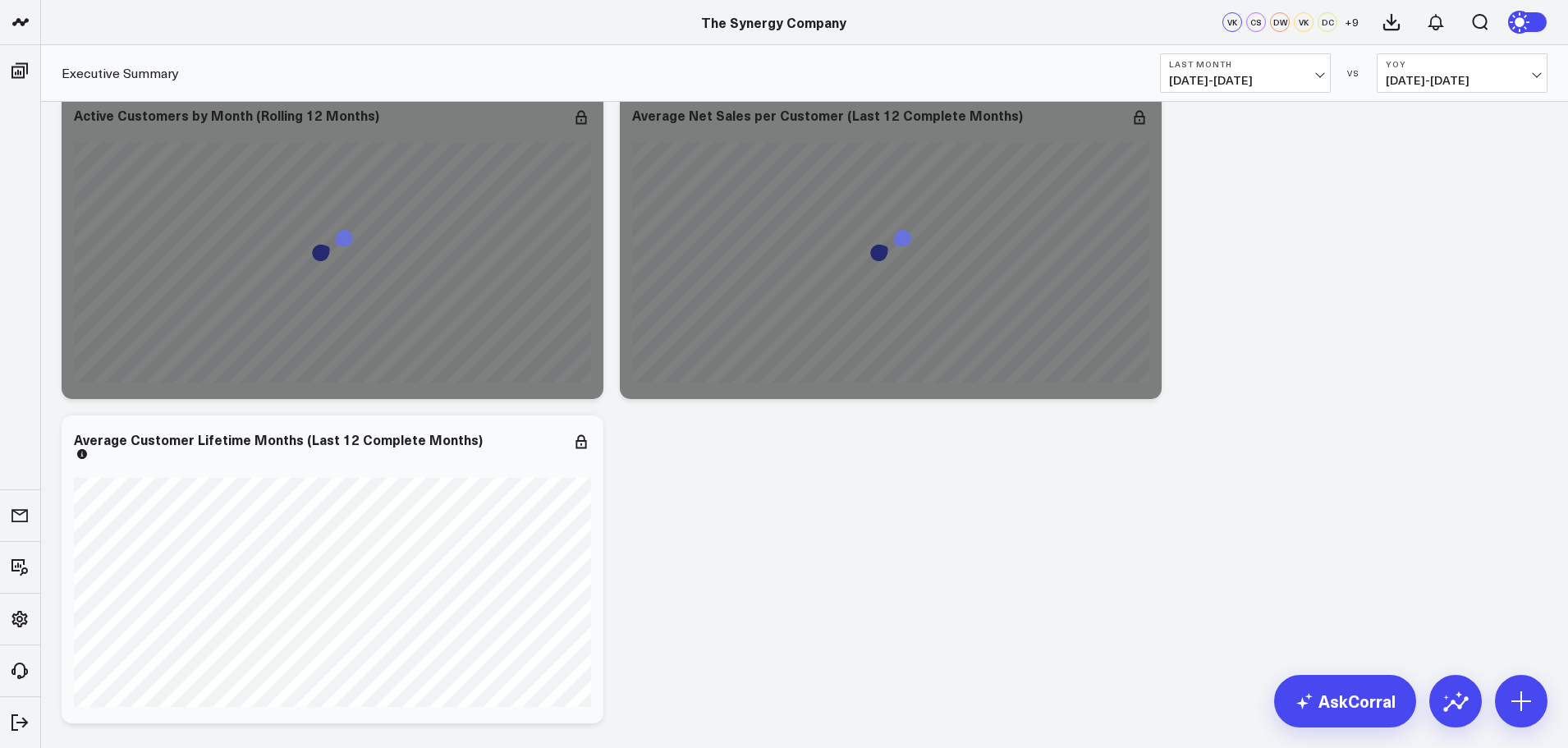
scroll to position [3513, 0]
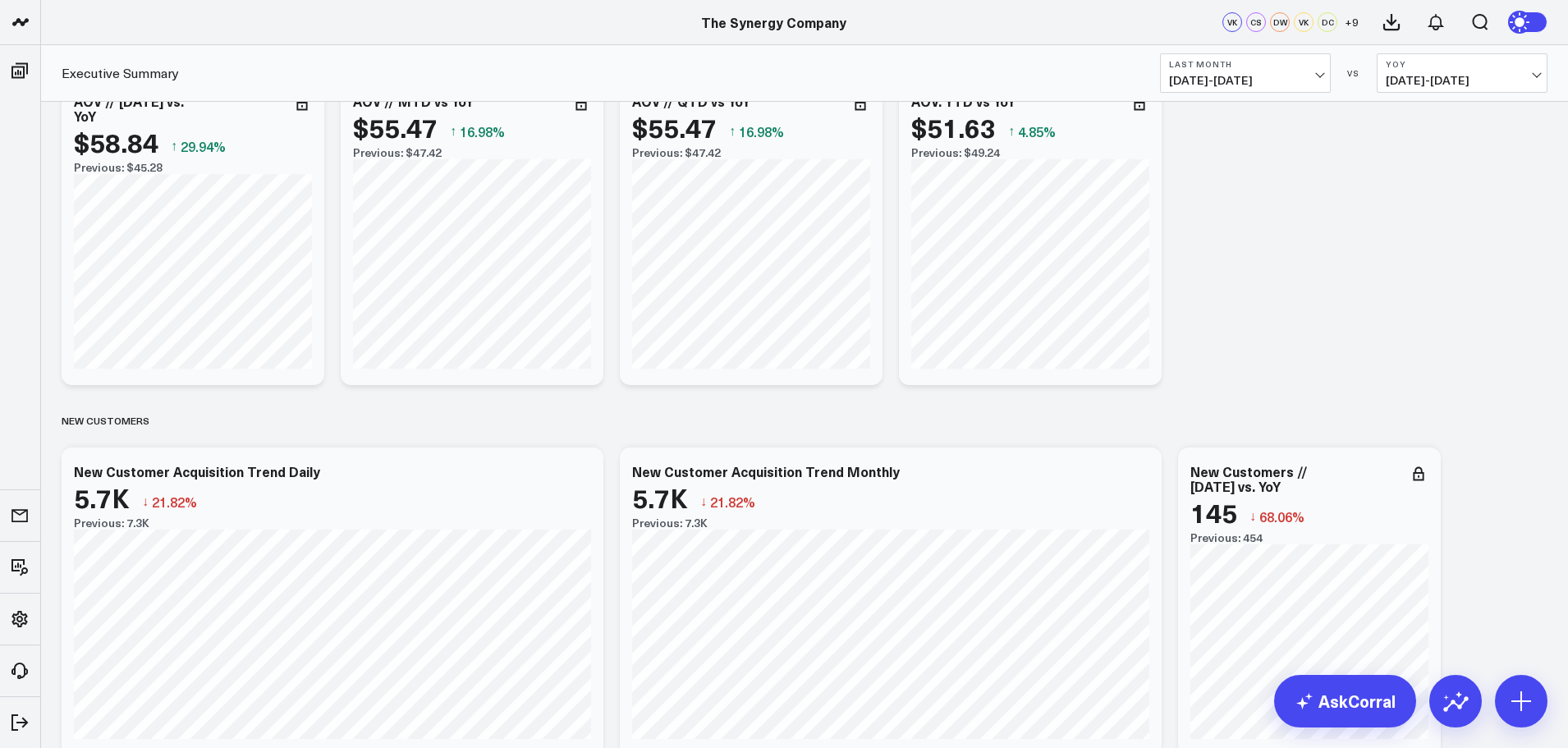
scroll to position [2872, 0]
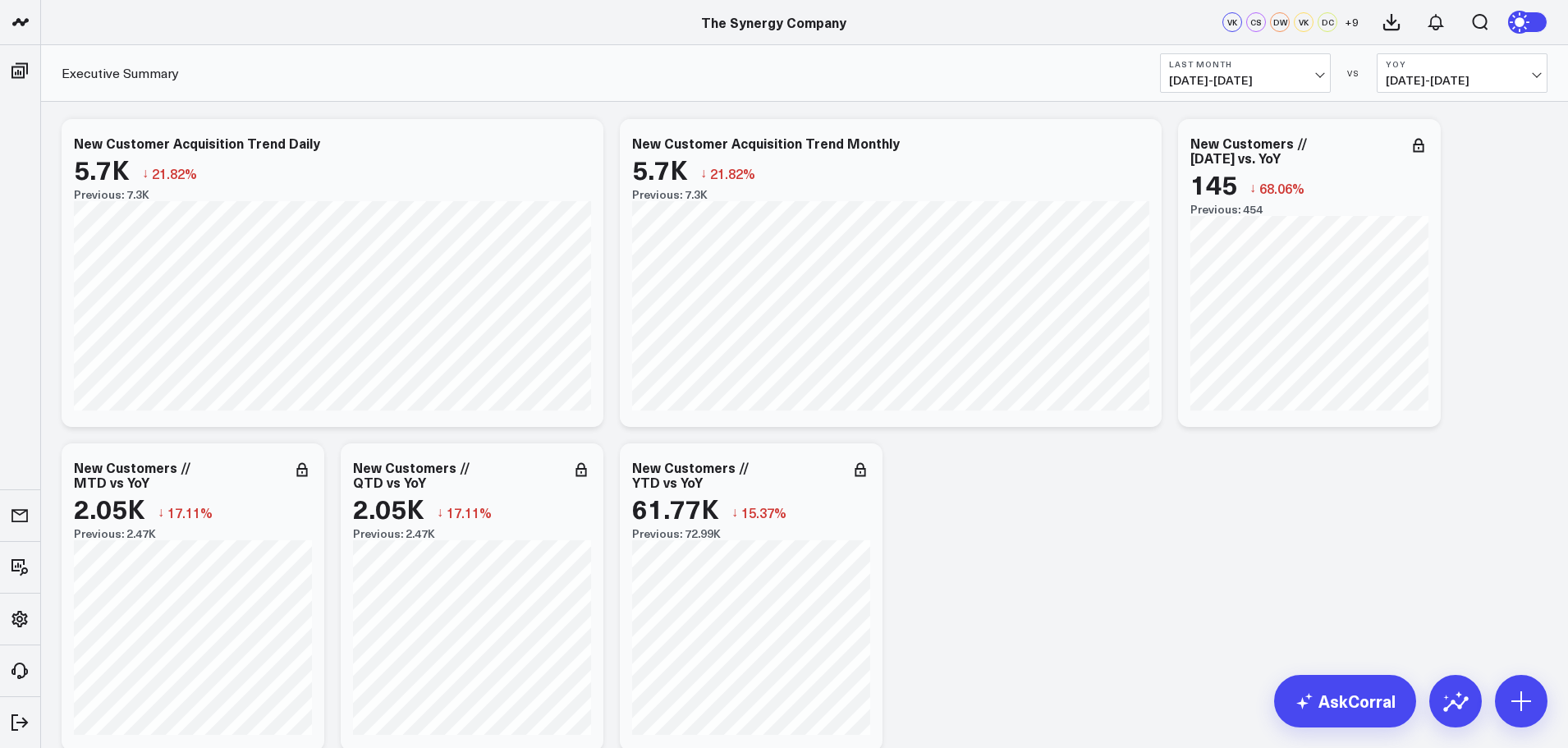
click at [1240, 79] on span "[DATE] - [DATE]" at bounding box center [1245, 80] width 153 height 13
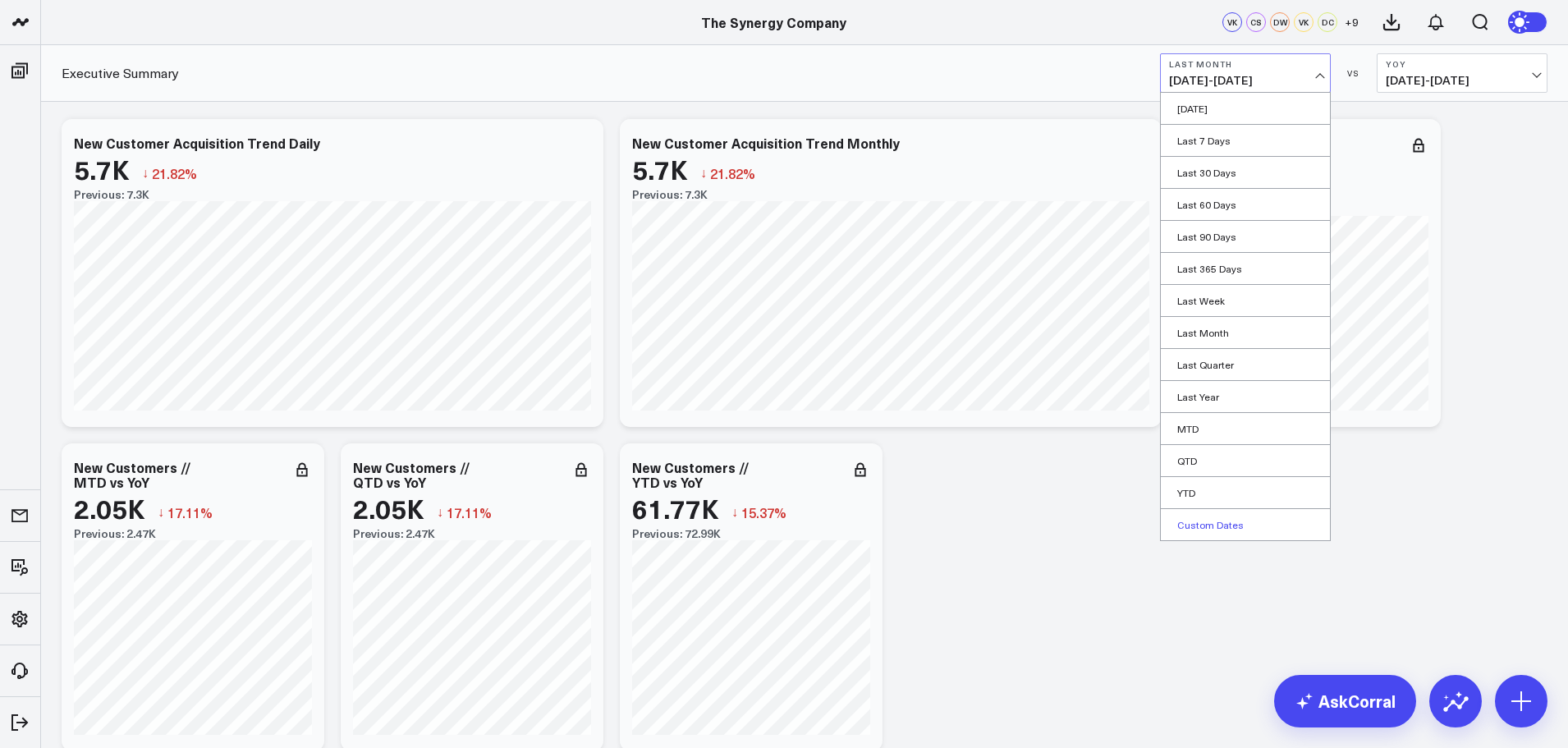
click at [1192, 517] on link "Custom Dates" at bounding box center [1245, 524] width 169 height 31
select select "9"
select select "2025"
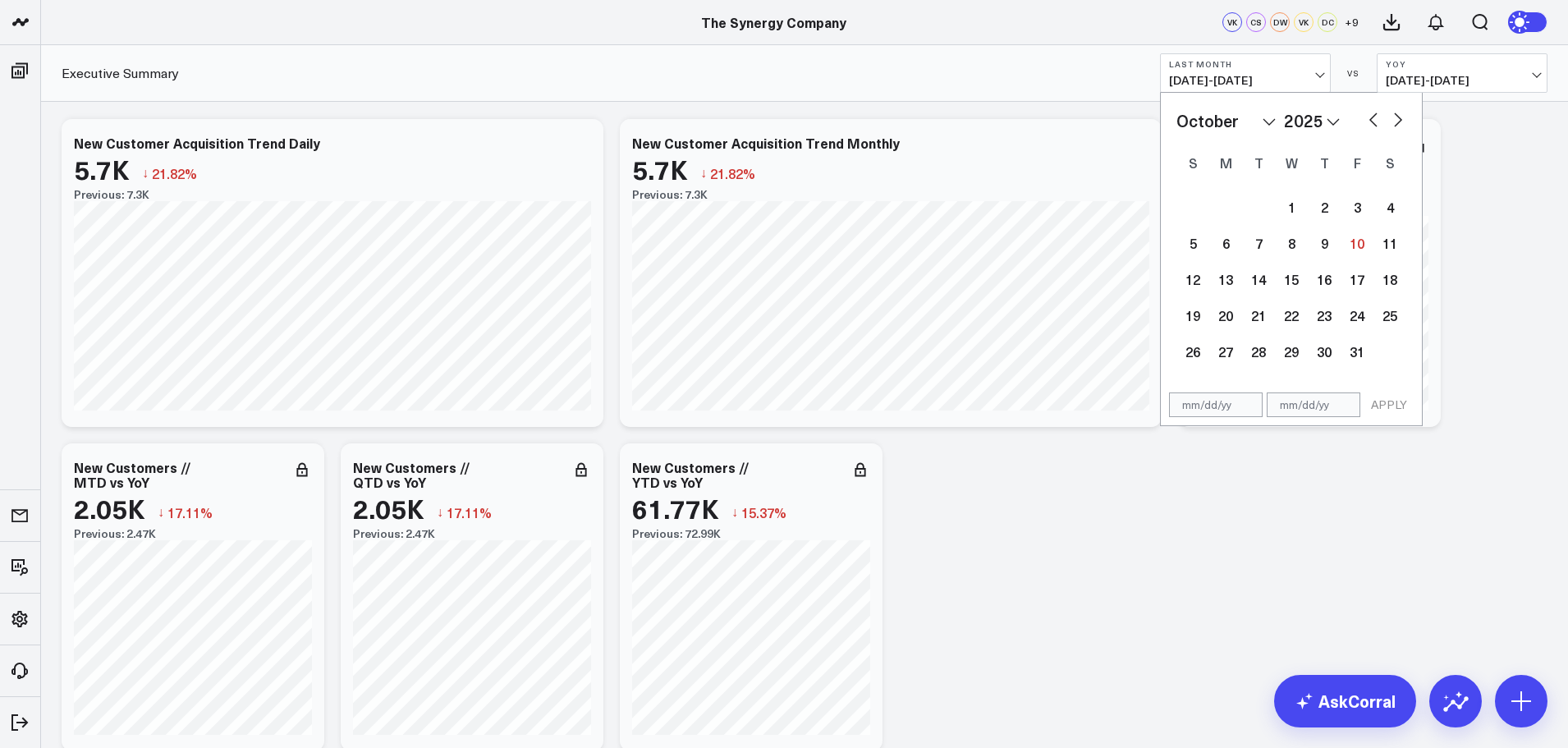
click at [1253, 126] on select "January February March April May June July August September October November De…" at bounding box center [1225, 121] width 99 height 25
select select "2025"
click at [1291, 205] on div "1" at bounding box center [1290, 207] width 33 height 33
type input "[DATE]"
select select "2025"
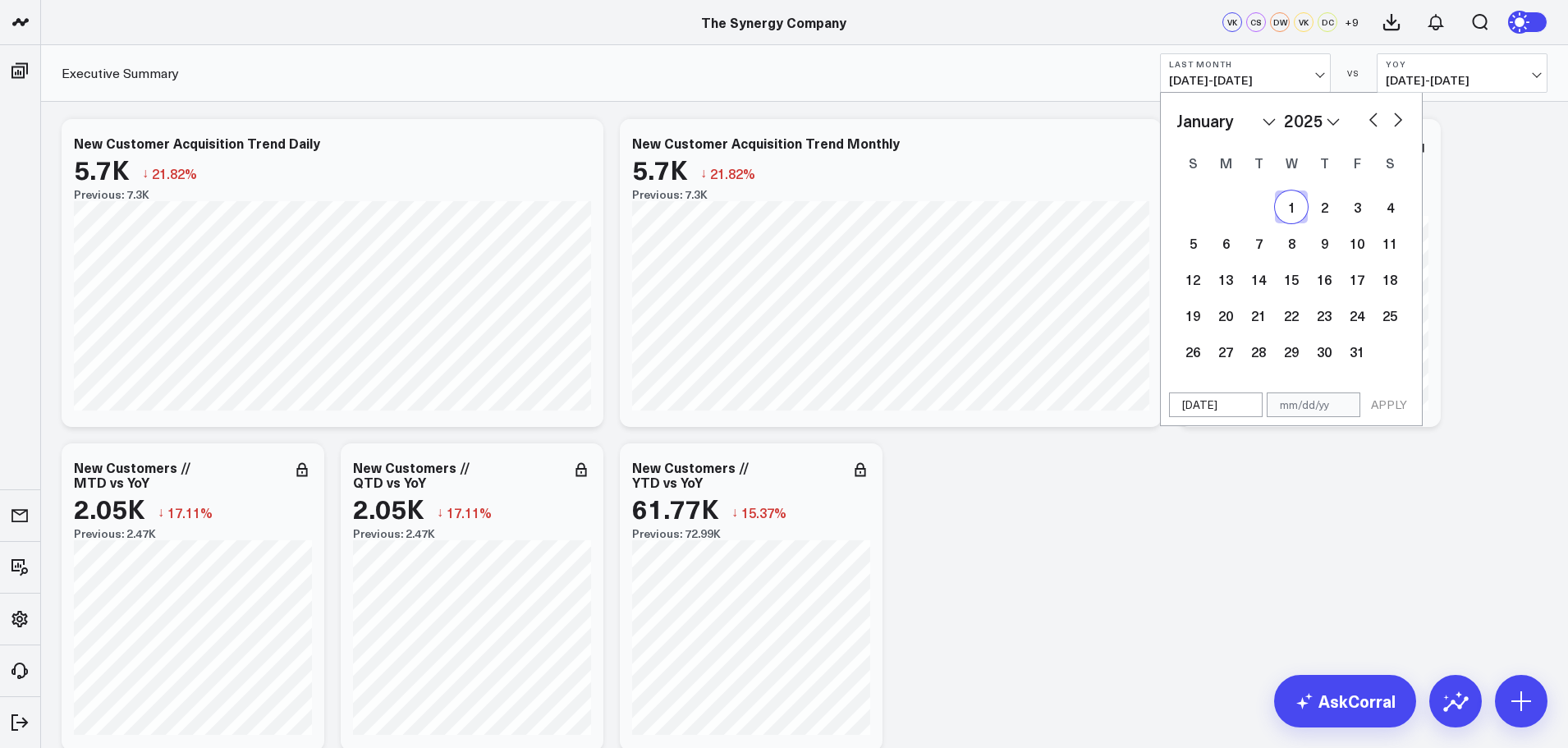
click at [1261, 122] on select "January February March April May June July August September October November De…" at bounding box center [1225, 121] width 99 height 25
select select "8"
select select "2025"
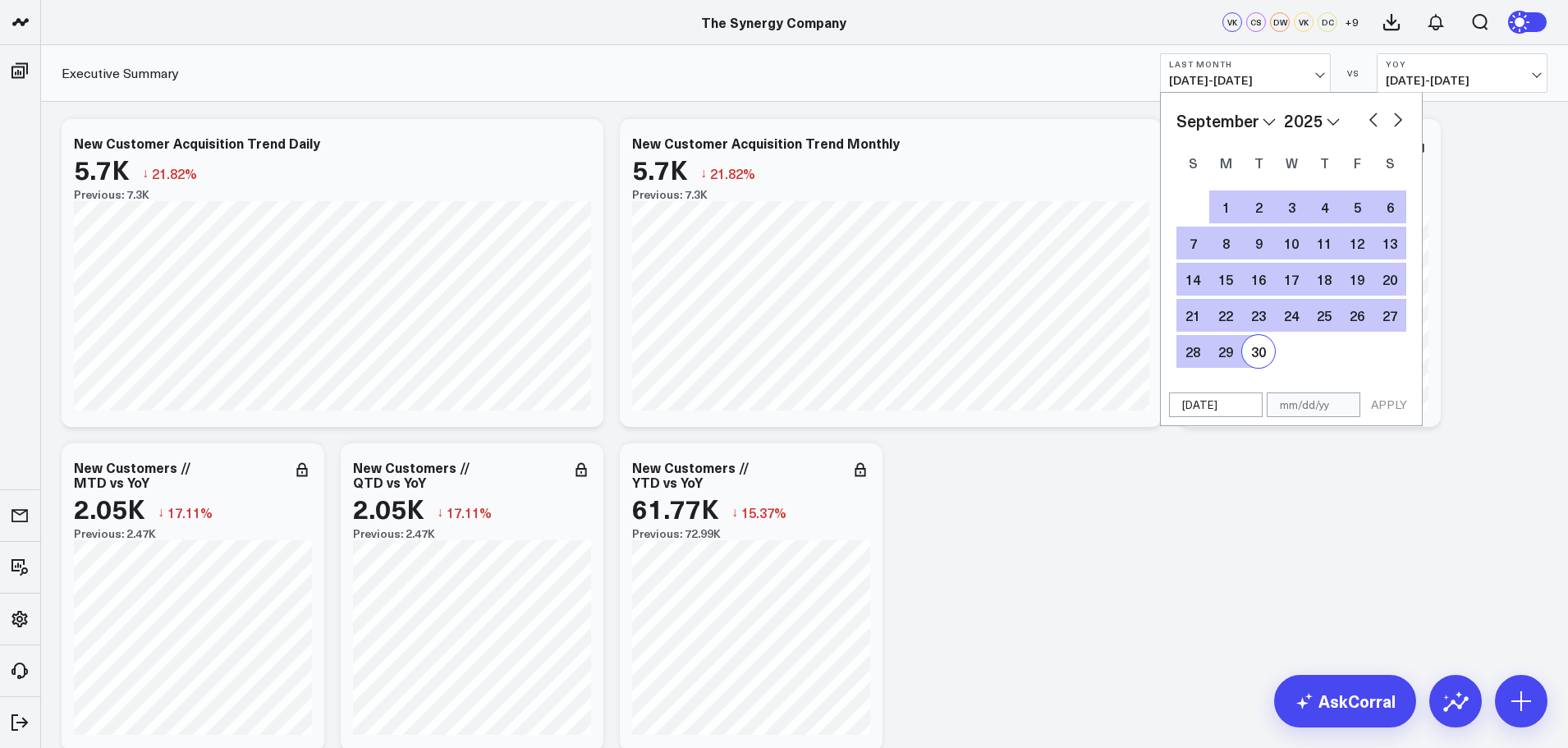
click at [1258, 351] on div "30" at bounding box center [1257, 350] width 33 height 33
type input "[DATE]"
select select "8"
select select "2025"
click at [1391, 405] on button "APPLY" at bounding box center [1388, 405] width 49 height 25
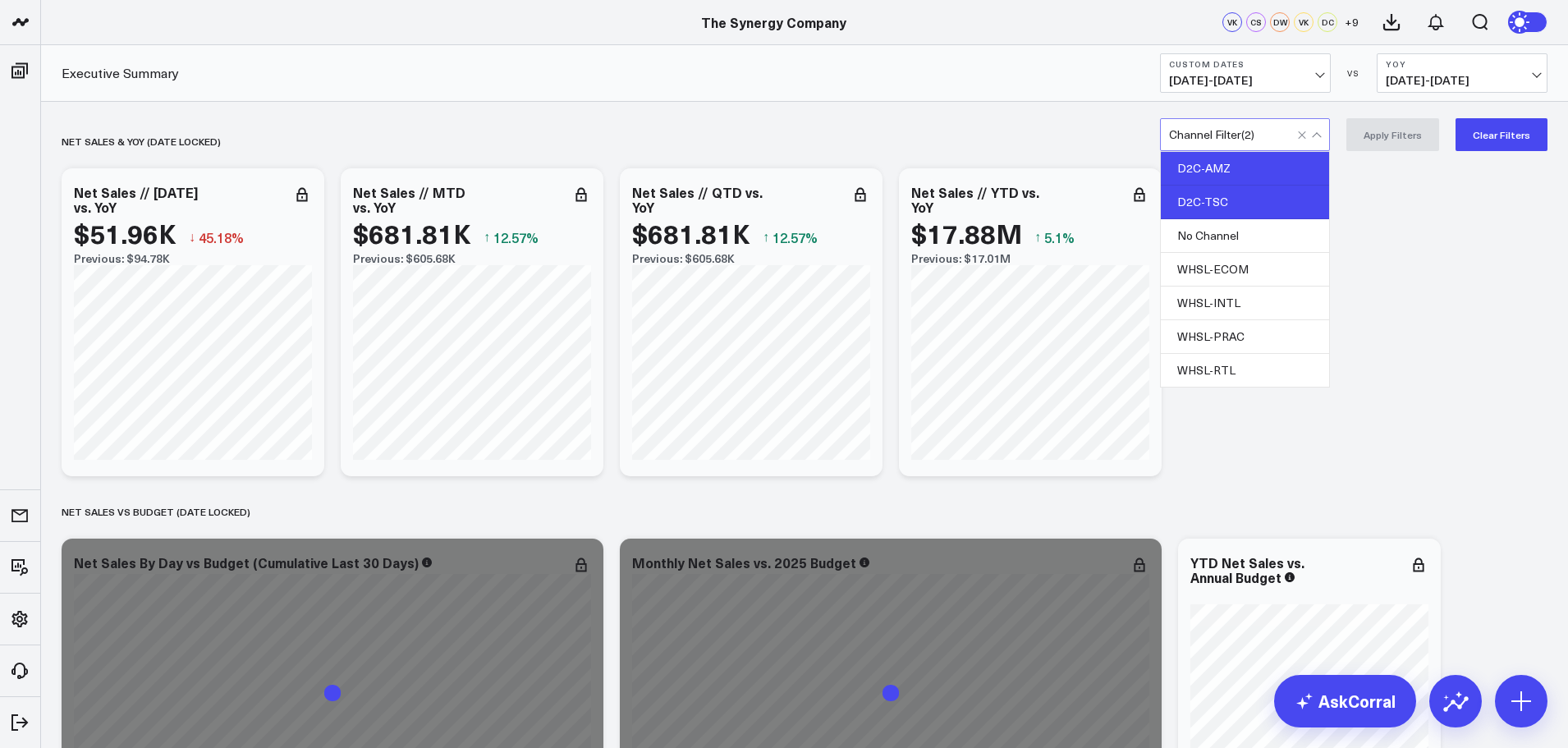
click at [1237, 165] on div "D2C-AMZ" at bounding box center [1245, 169] width 169 height 34
click at [1390, 130] on button "Apply Filters" at bounding box center [1392, 134] width 93 height 33
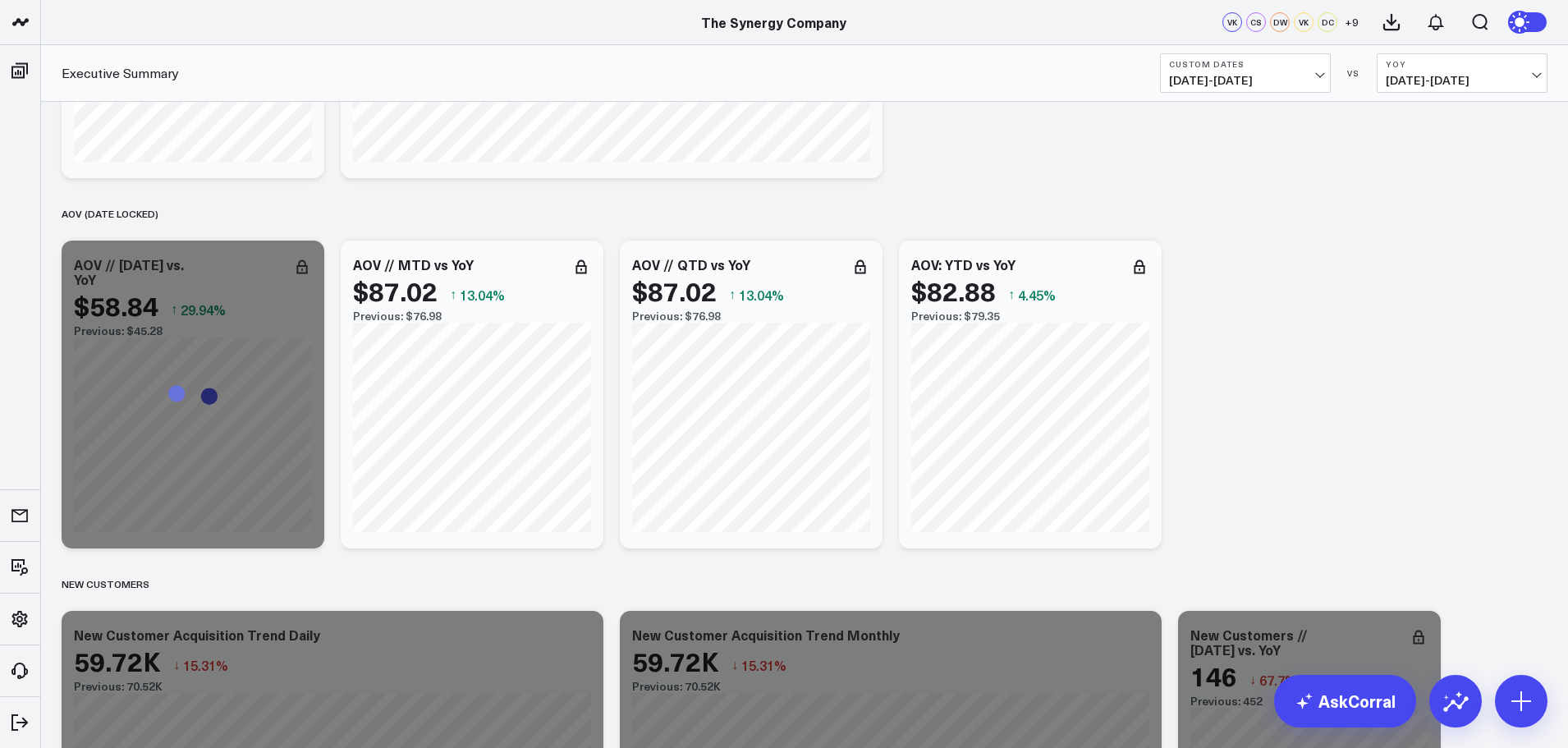
scroll to position [2708, 0]
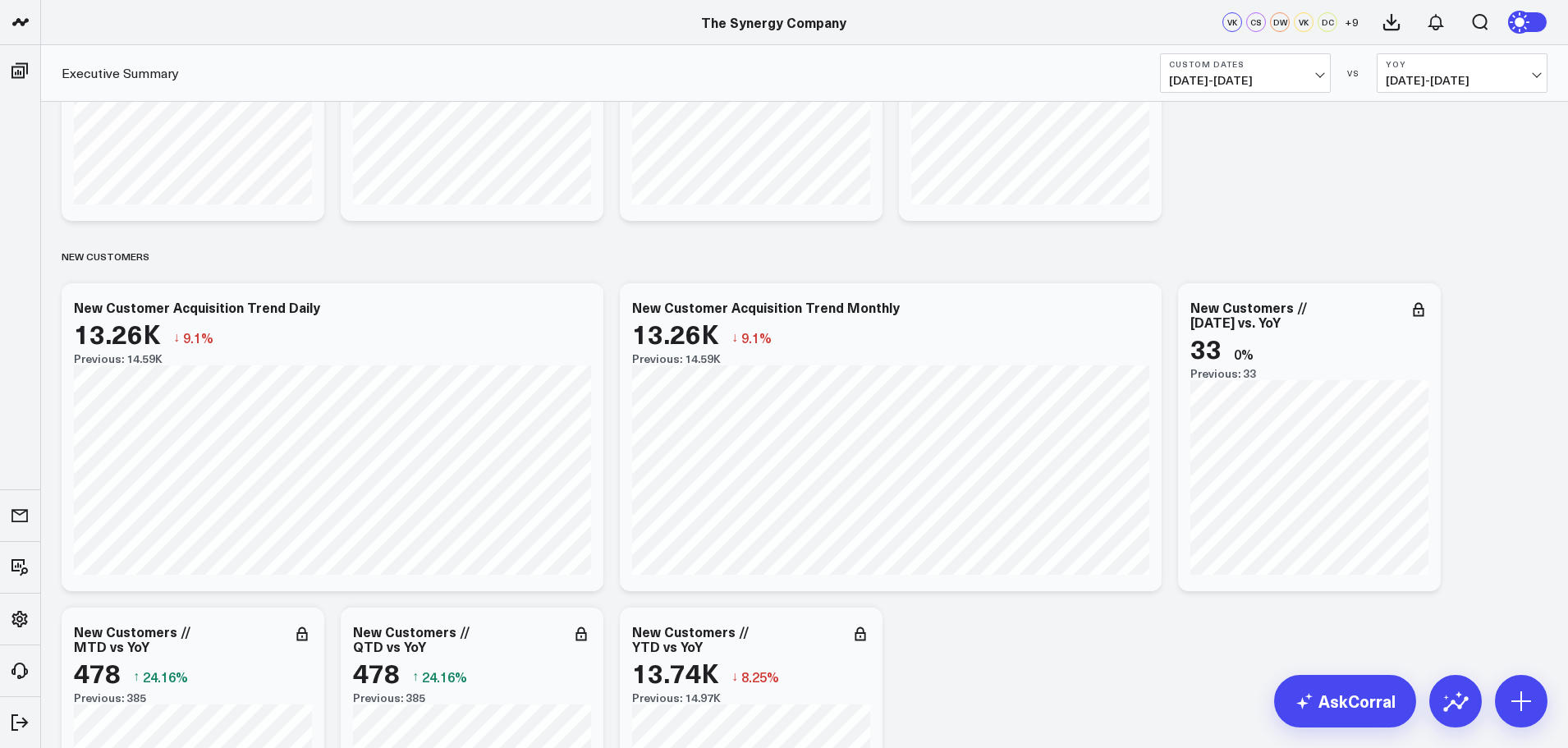
click at [1303, 72] on button "Custom Dates [DATE] - [DATE]" at bounding box center [1245, 73] width 170 height 39
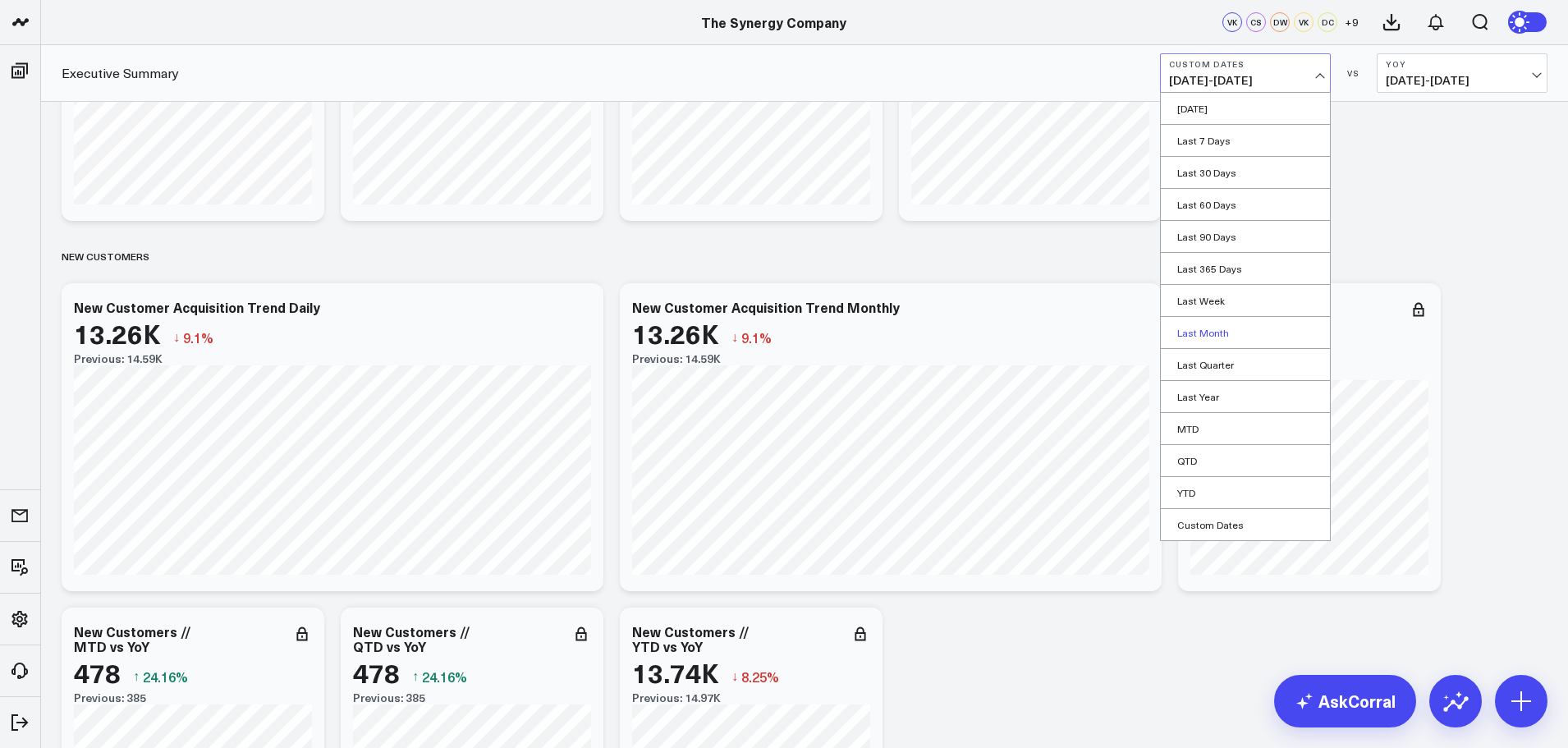
click at [1207, 329] on link "Last Month" at bounding box center [1245, 332] width 169 height 31
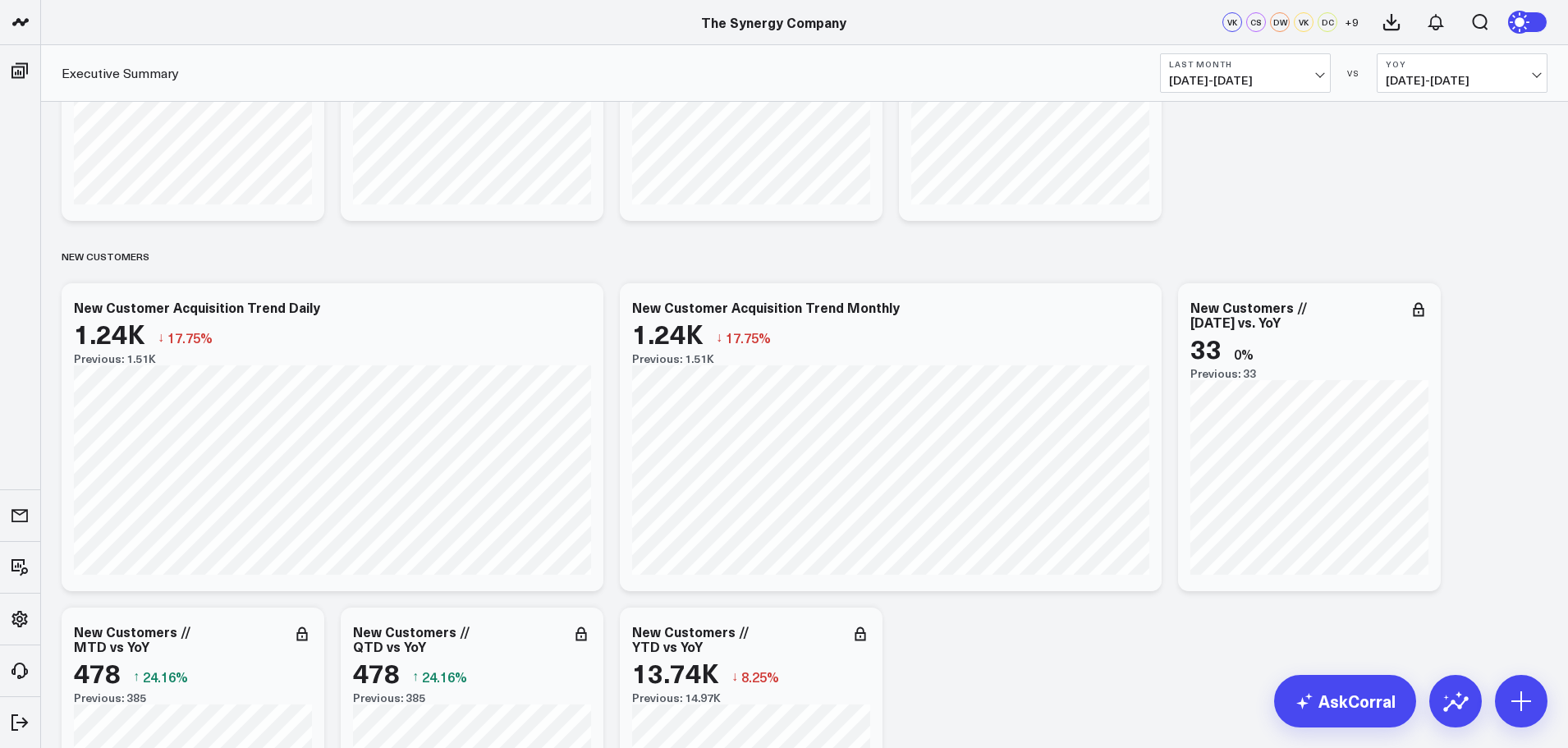
click at [1459, 74] on span "[DATE] - [DATE]" at bounding box center [1462, 80] width 153 height 13
click at [1437, 105] on link "Previous Period" at bounding box center [1462, 108] width 169 height 31
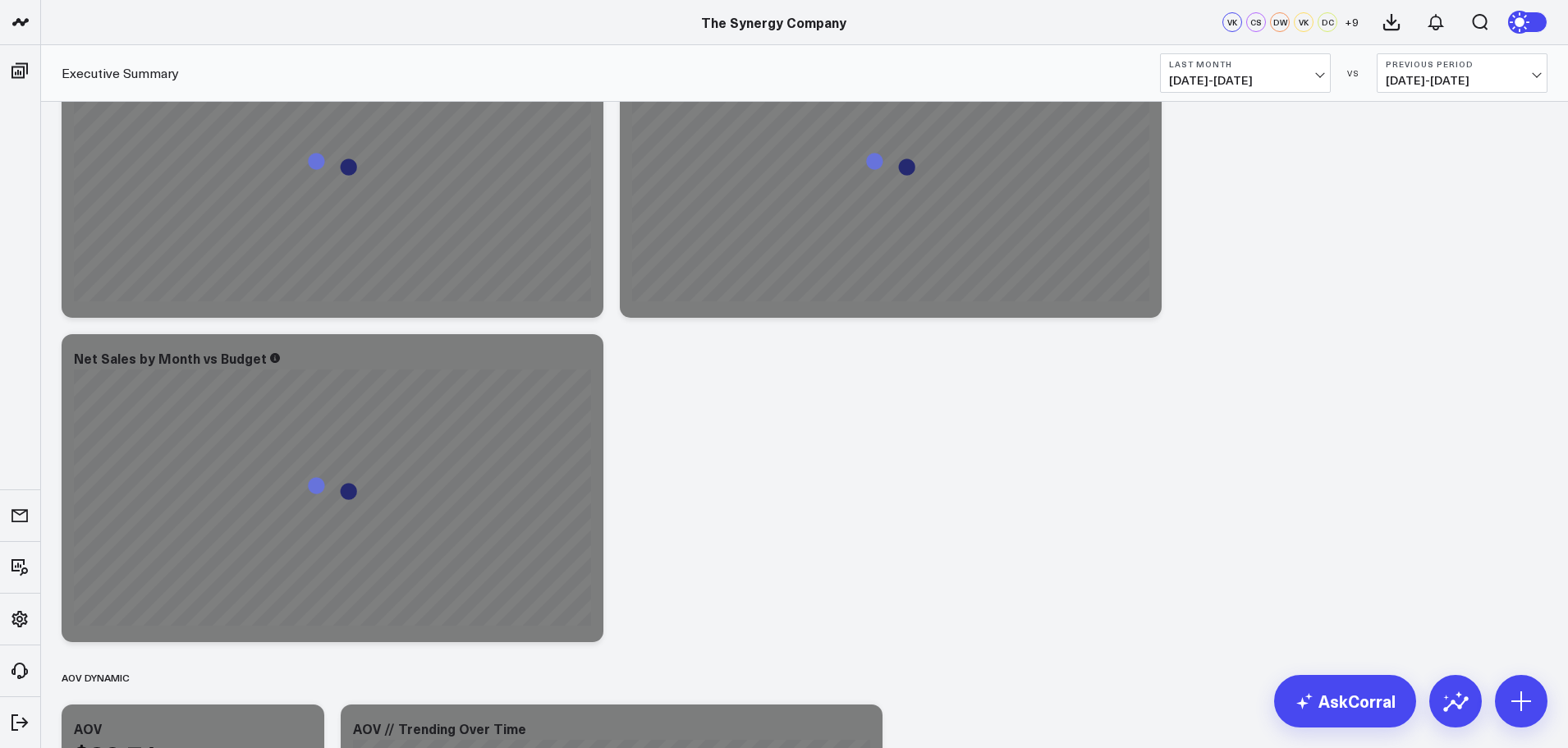
scroll to position [1, 0]
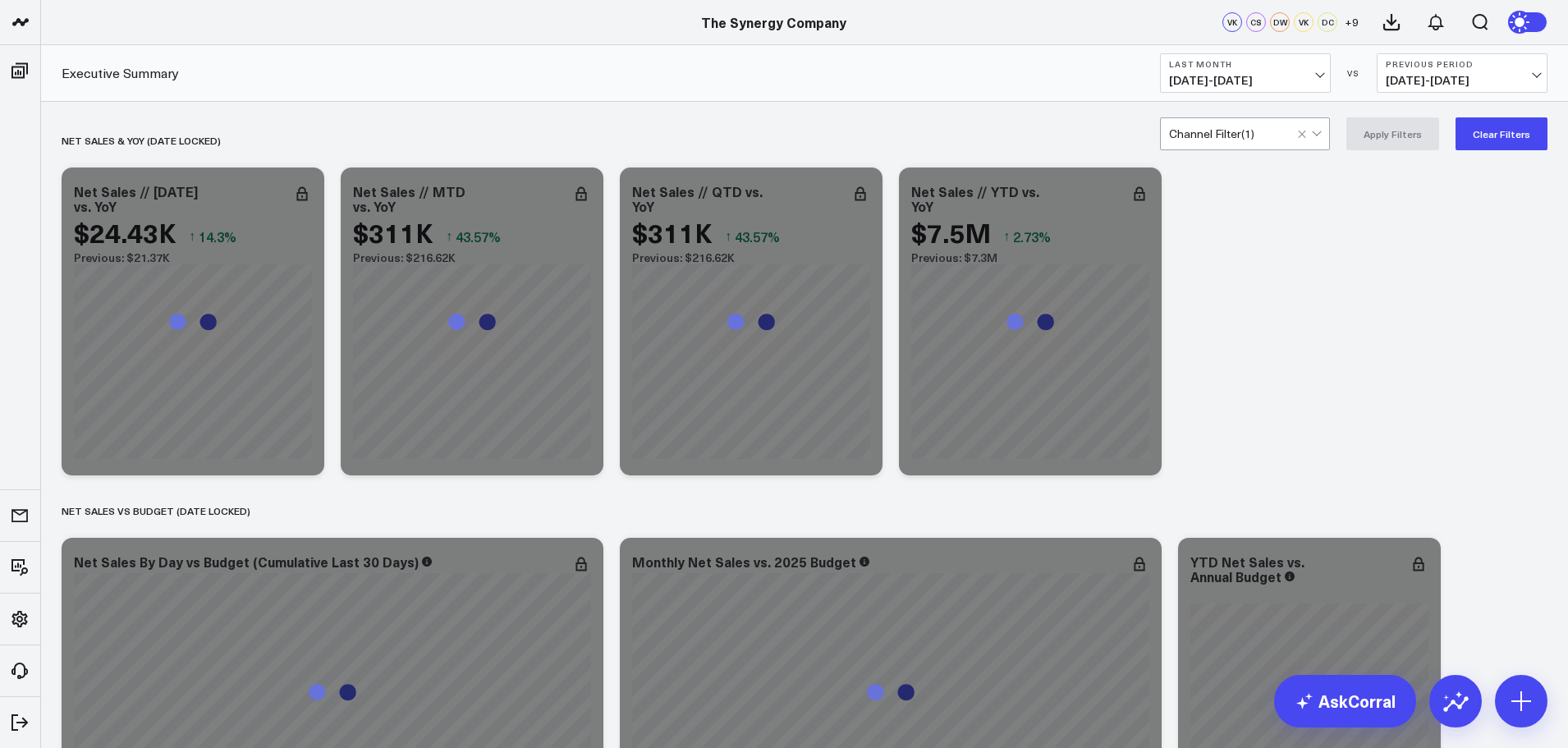
click at [1320, 132] on div at bounding box center [1316, 131] width 9 height 9
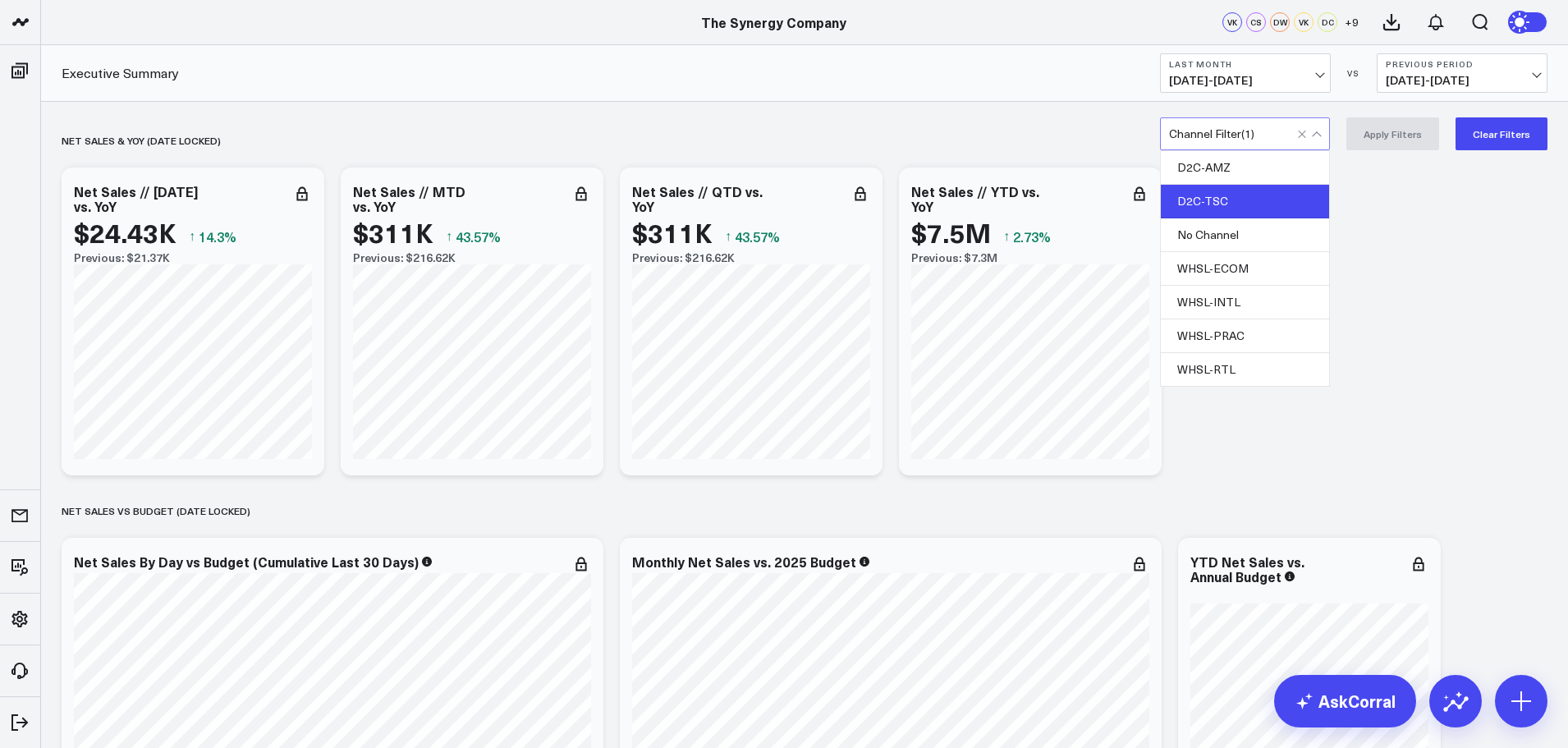
scroll to position [0, 0]
click at [1249, 169] on div "D2C-AMZ" at bounding box center [1245, 169] width 169 height 34
click at [1239, 196] on div "D2C-TSC" at bounding box center [1245, 202] width 169 height 34
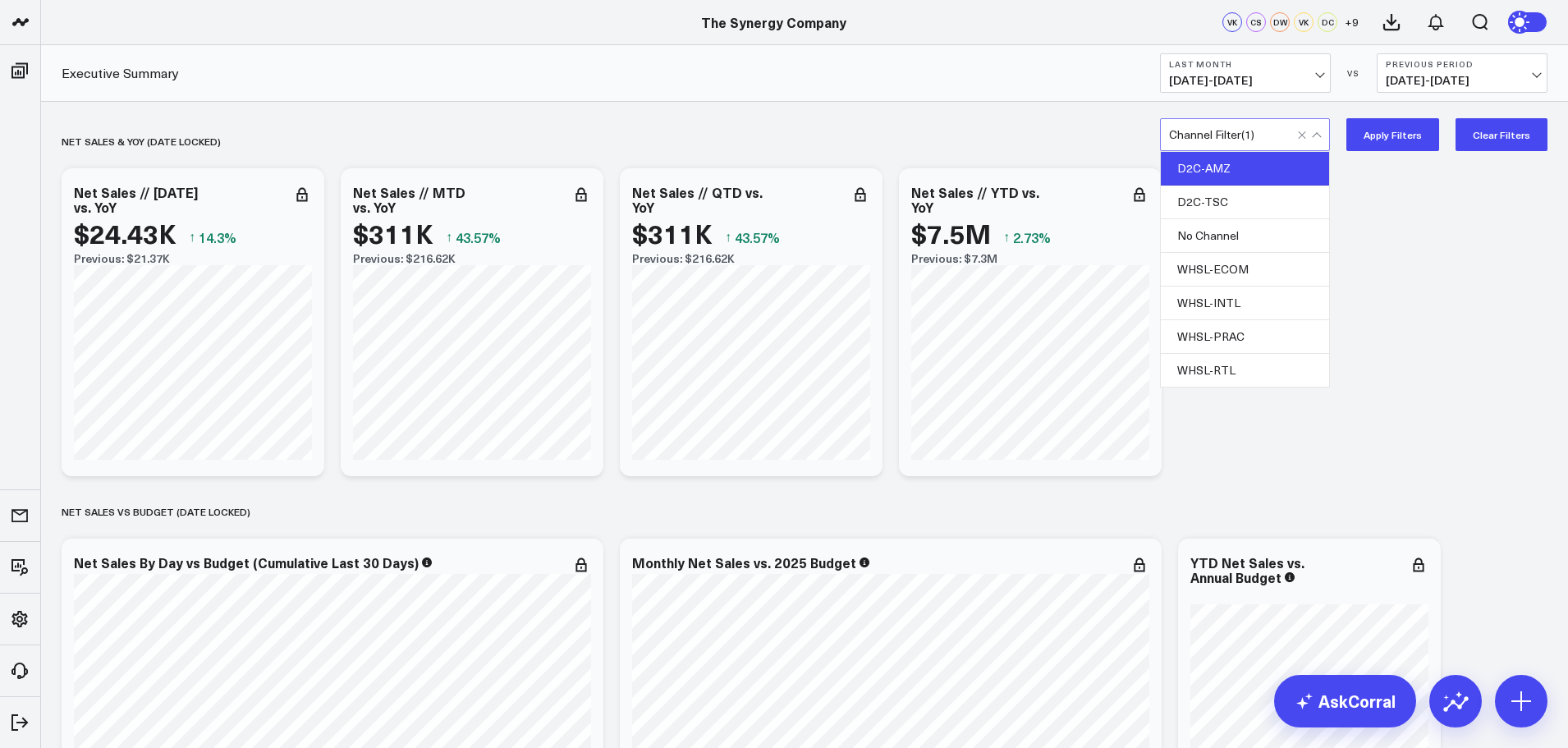
click at [1404, 143] on button "Apply Filters" at bounding box center [1392, 134] width 93 height 33
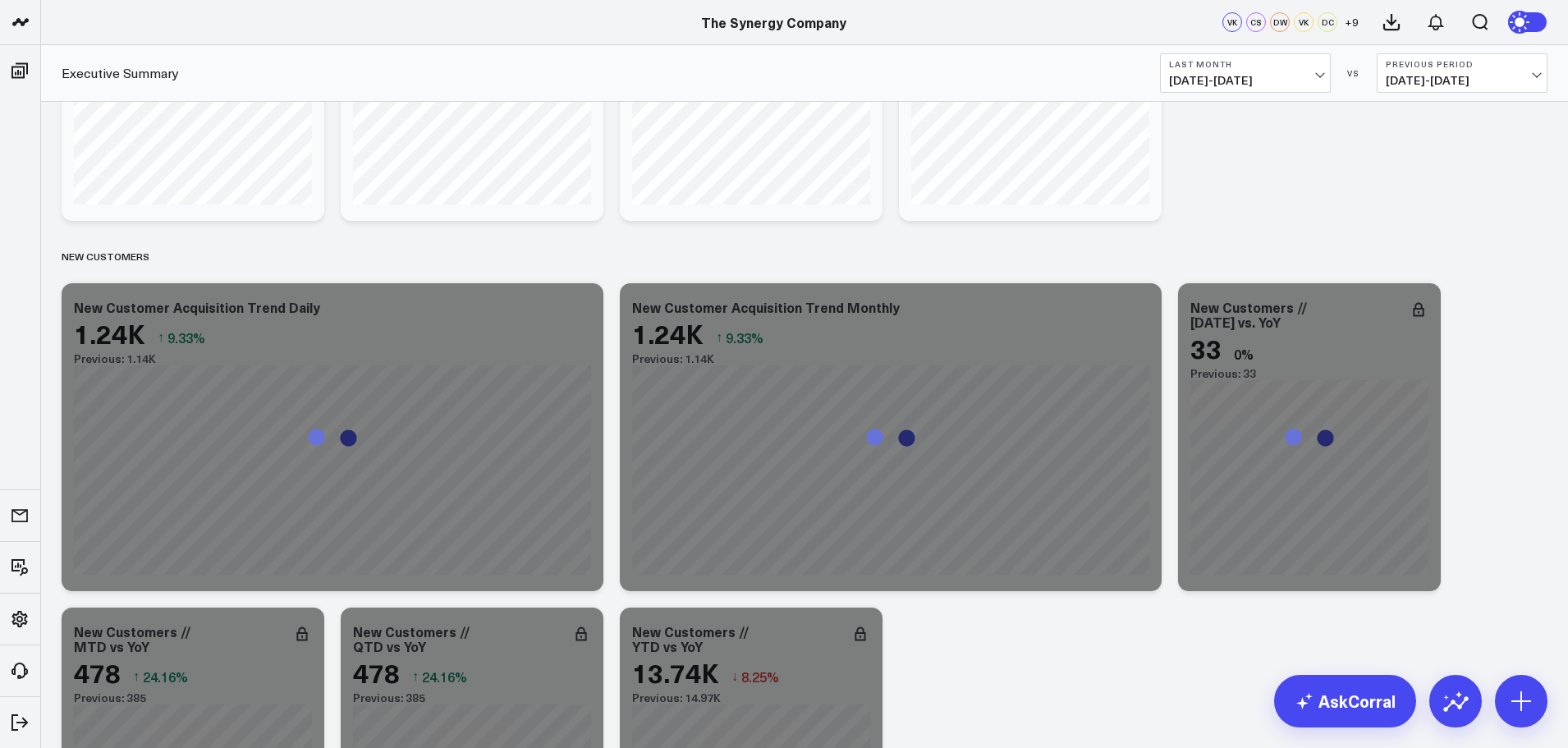
scroll to position [2791, 0]
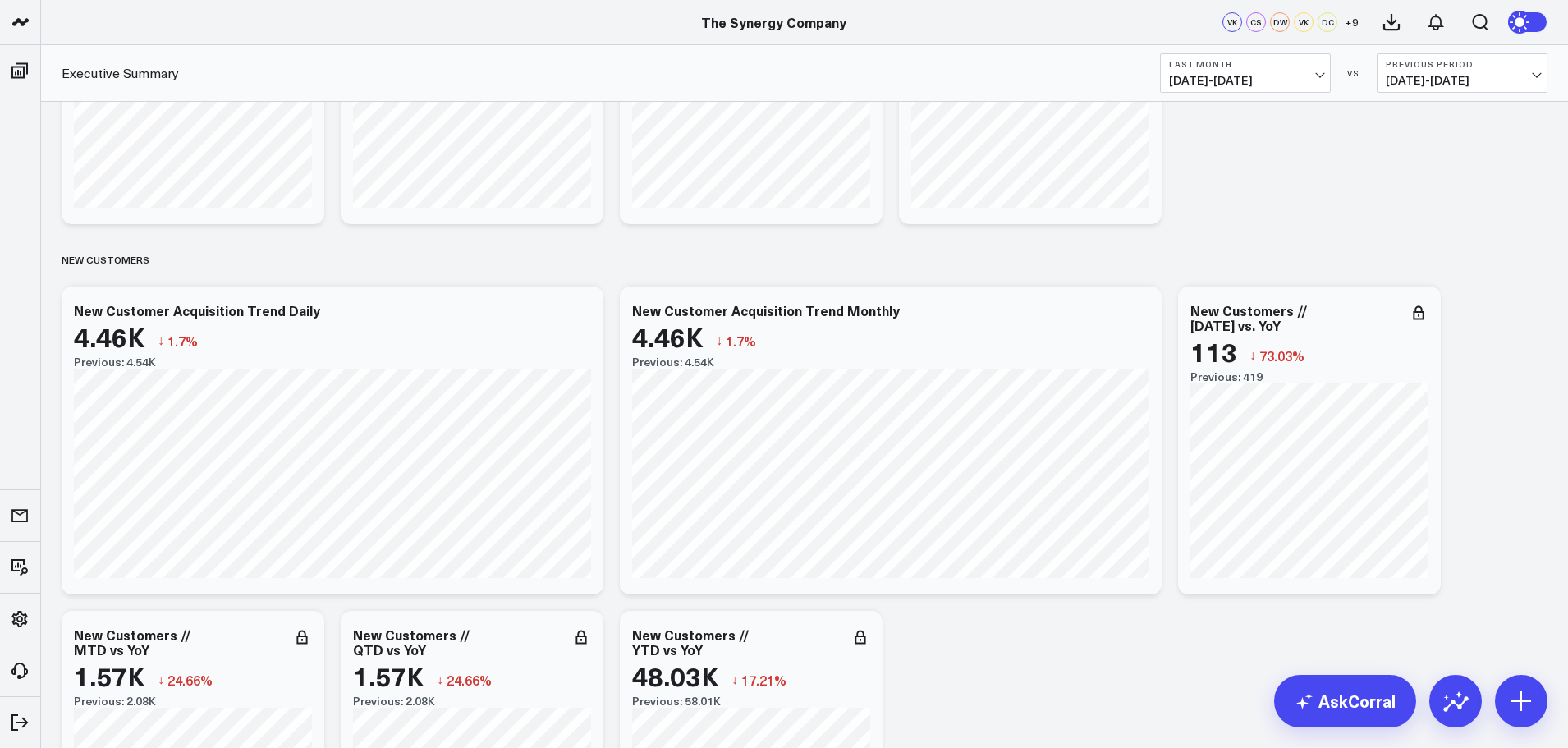
scroll to position [2708, 0]
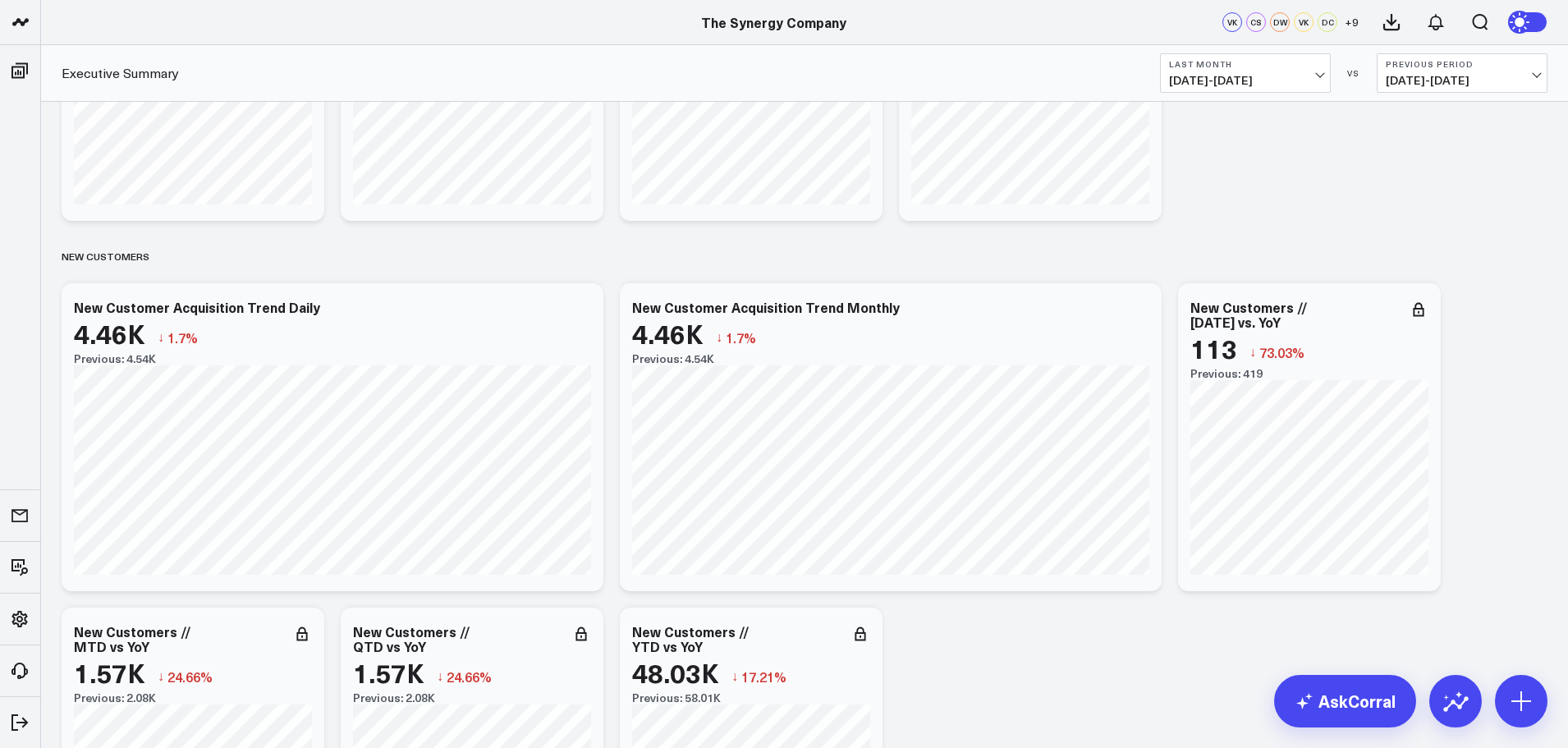
click at [1461, 71] on button "Previous Period [DATE] - [DATE]" at bounding box center [1462, 73] width 170 height 39
click at [1411, 169] on link "YoY" at bounding box center [1462, 172] width 169 height 31
click at [1302, 73] on button "Last Month [DATE] - [DATE]" at bounding box center [1245, 73] width 170 height 39
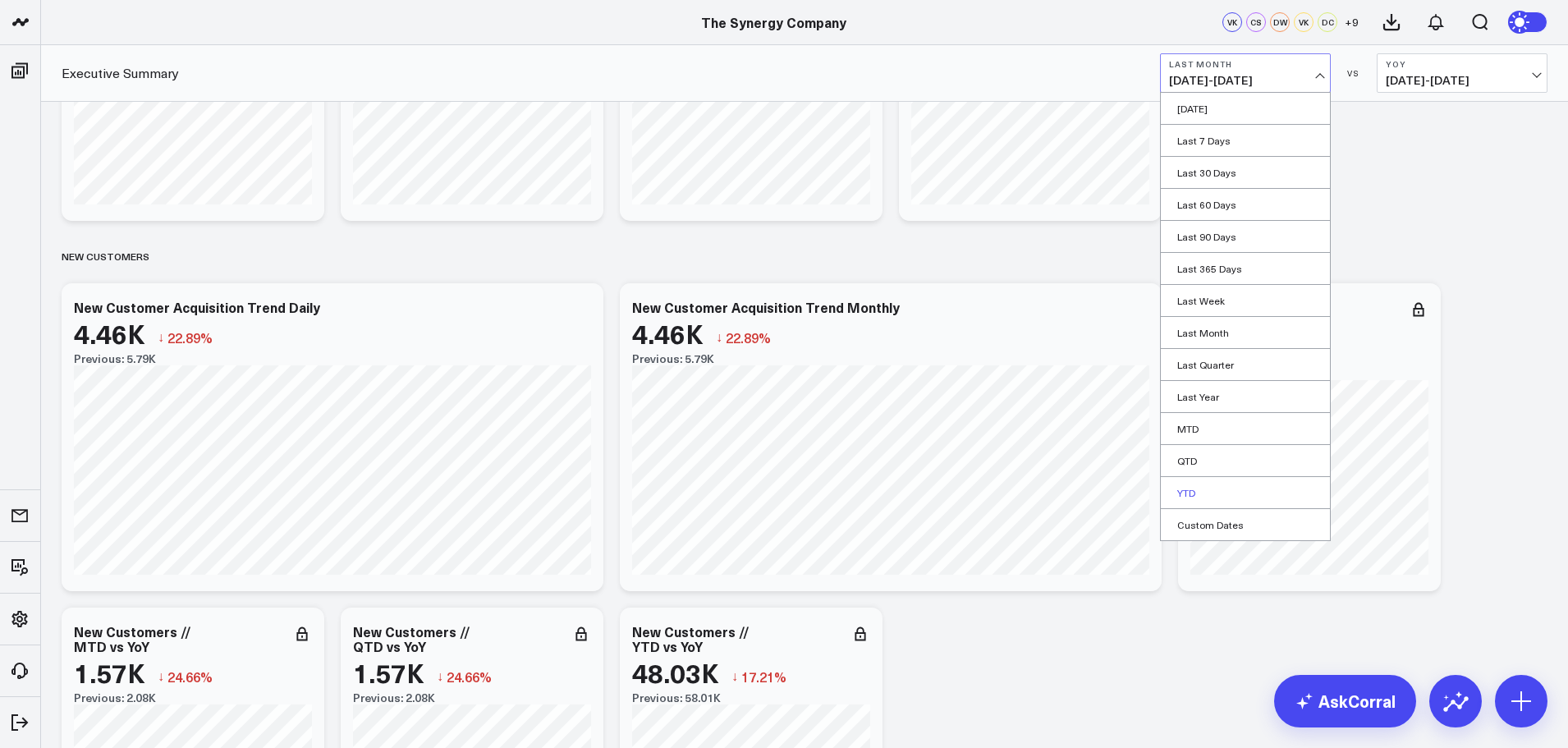
click at [1191, 489] on link "YTD" at bounding box center [1245, 492] width 169 height 31
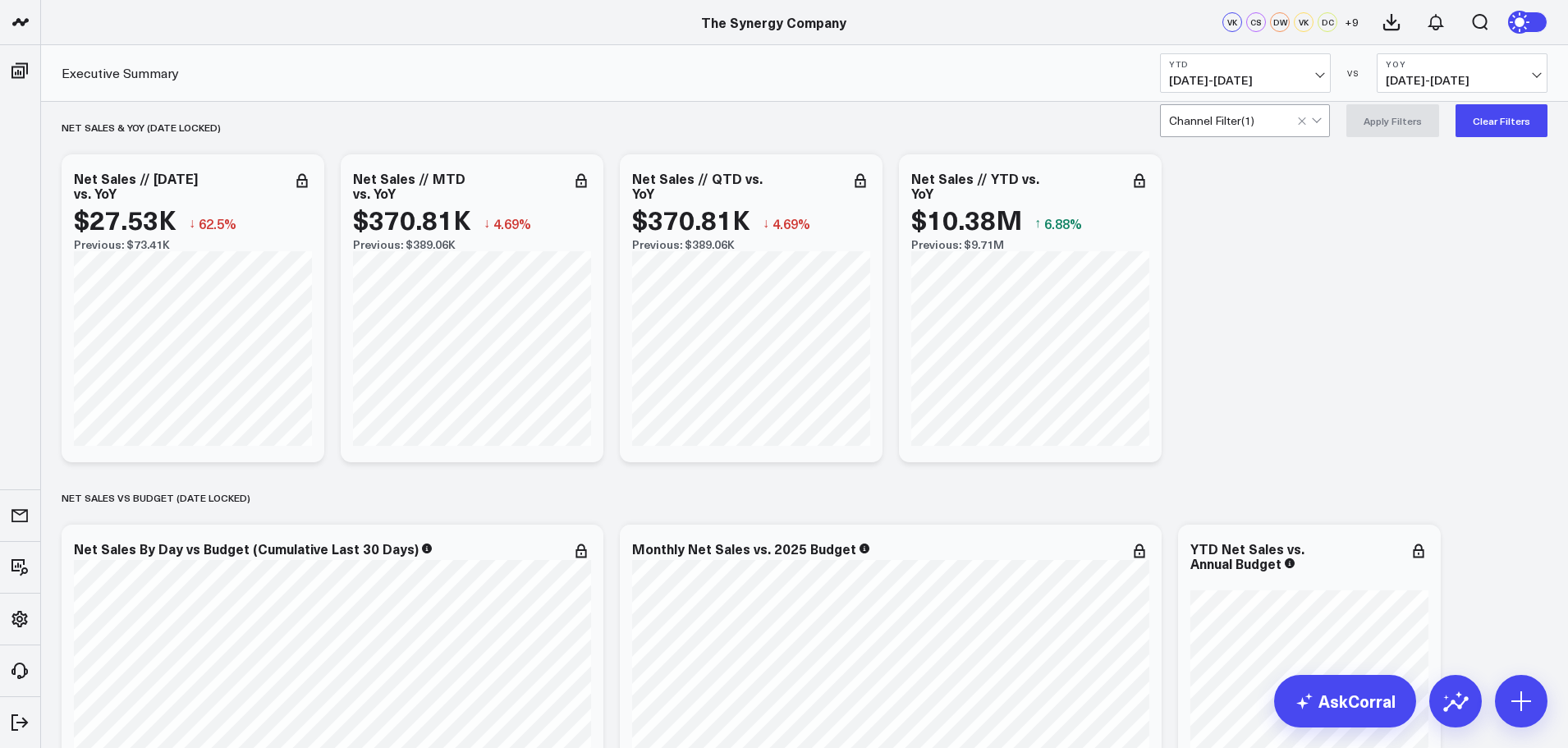
scroll to position [20, 0]
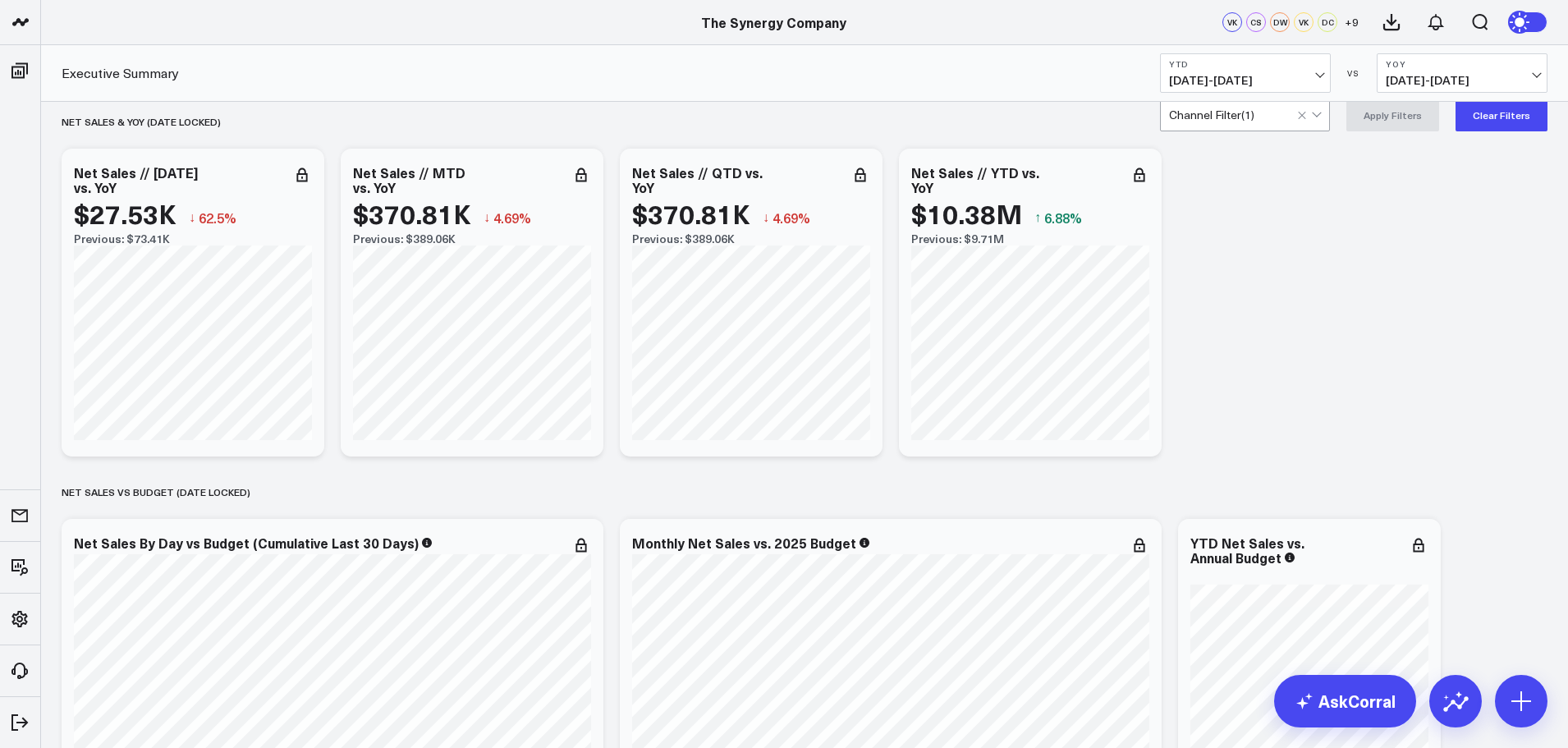
click at [1317, 115] on div at bounding box center [1310, 114] width 28 height 31
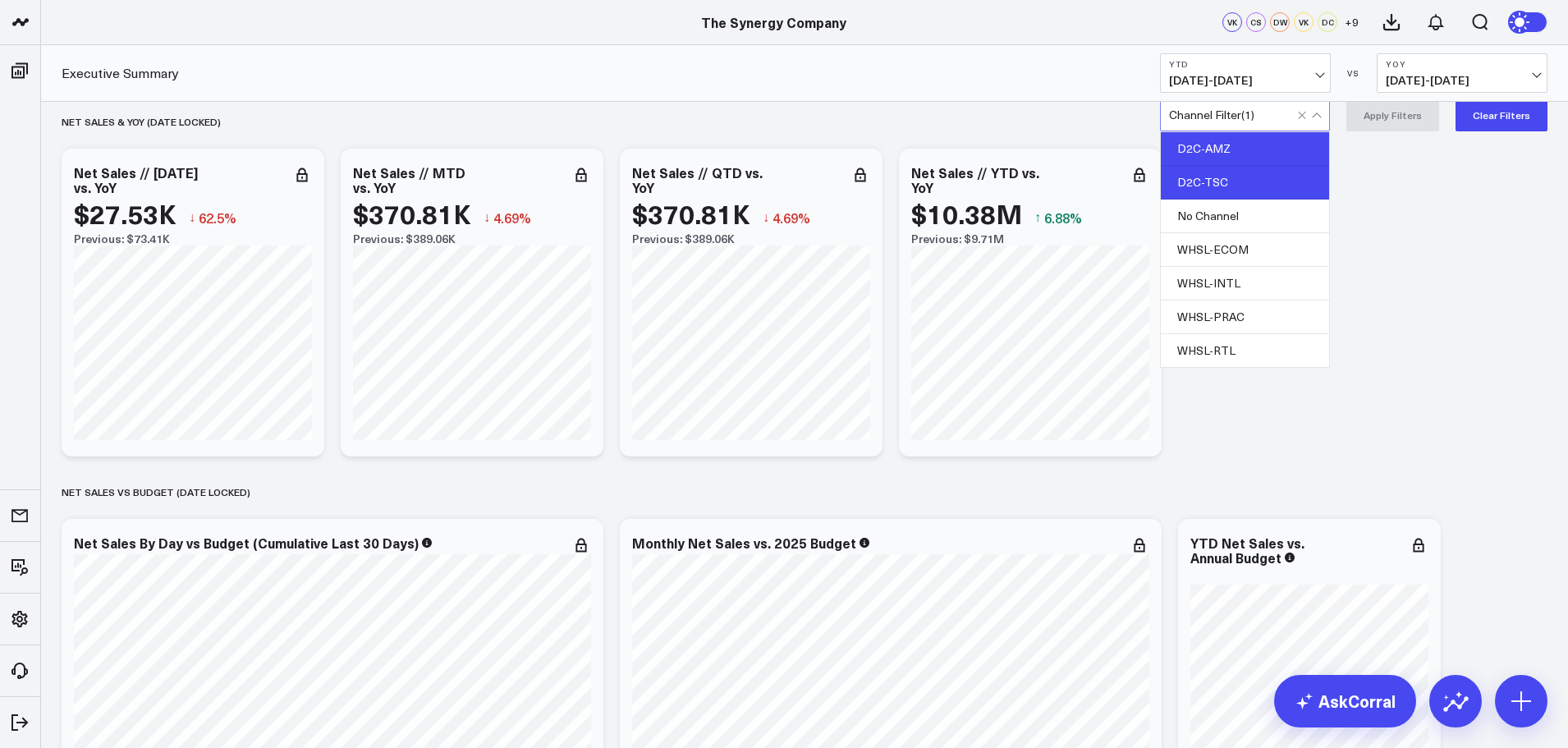
click at [1217, 180] on div "D2C-TSC" at bounding box center [1245, 183] width 169 height 34
click at [1219, 146] on div "D2C-AMZ" at bounding box center [1245, 149] width 169 height 34
click at [1384, 122] on button "Apply Filters" at bounding box center [1392, 114] width 93 height 33
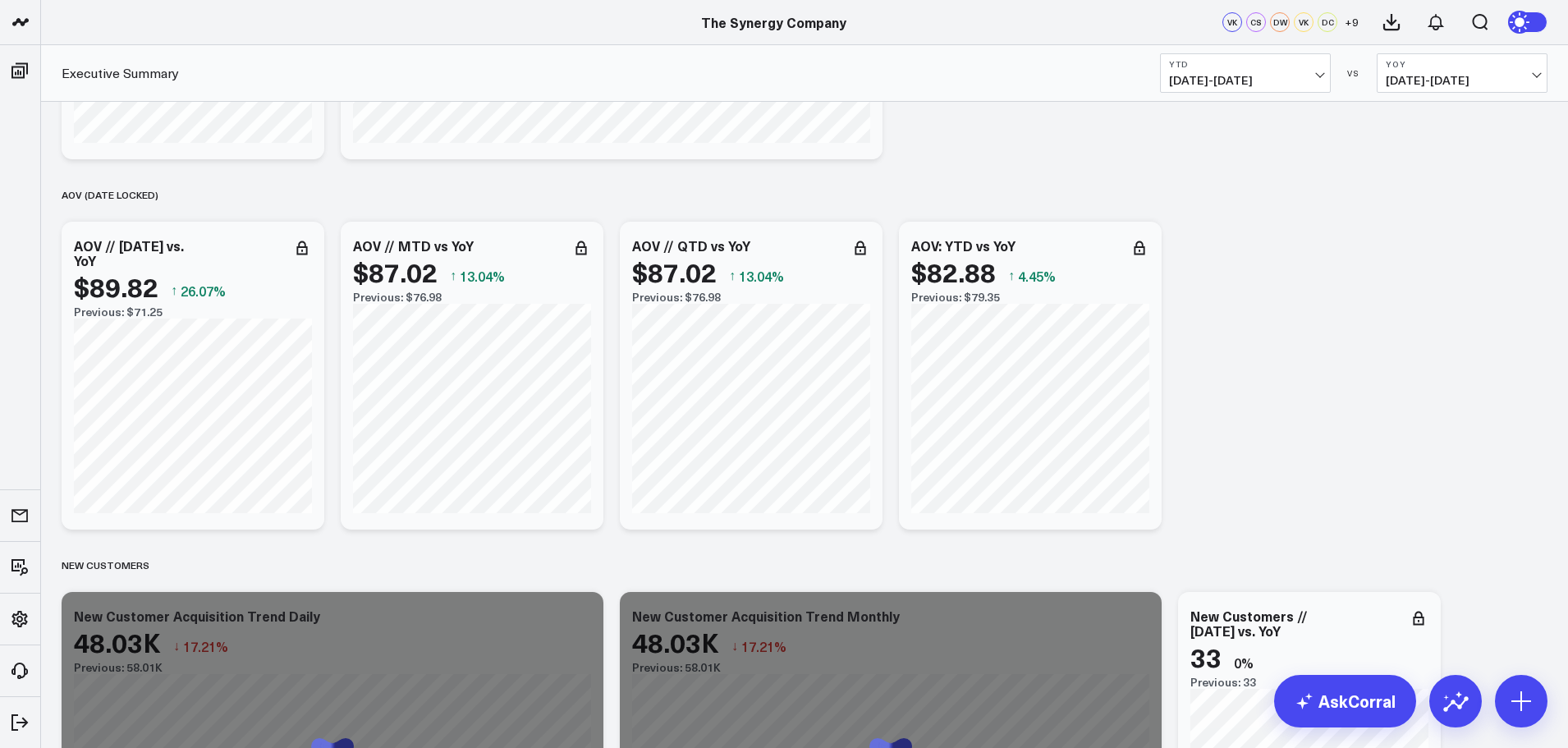
scroll to position [2810, 0]
